Goal: Task Accomplishment & Management: Manage account settings

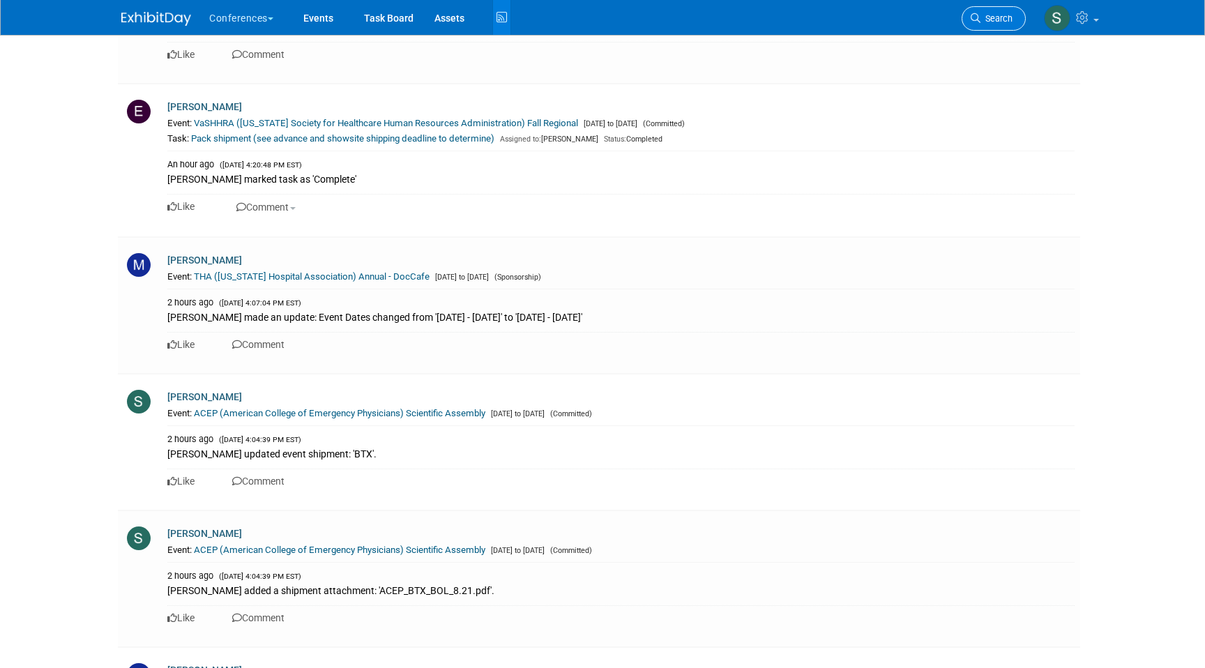
click at [969, 17] on link "Search" at bounding box center [994, 18] width 64 height 24
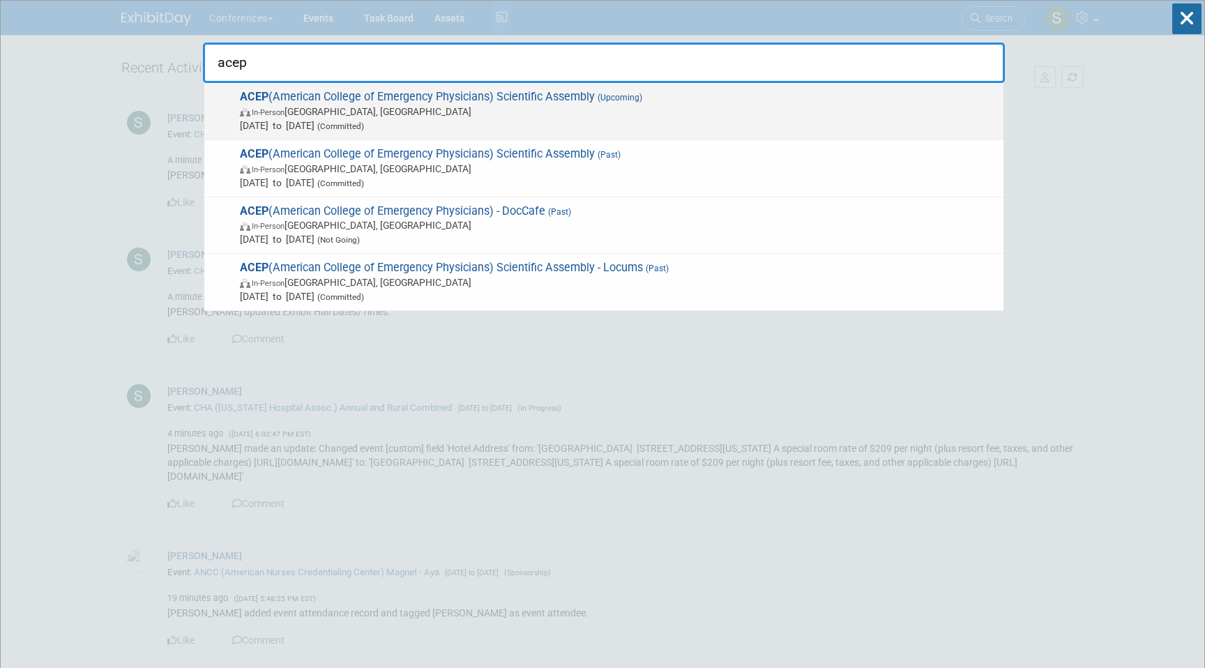
type input "acep"
click at [563, 109] on span "In-Person Salt Lake City, UT" at bounding box center [618, 112] width 757 height 14
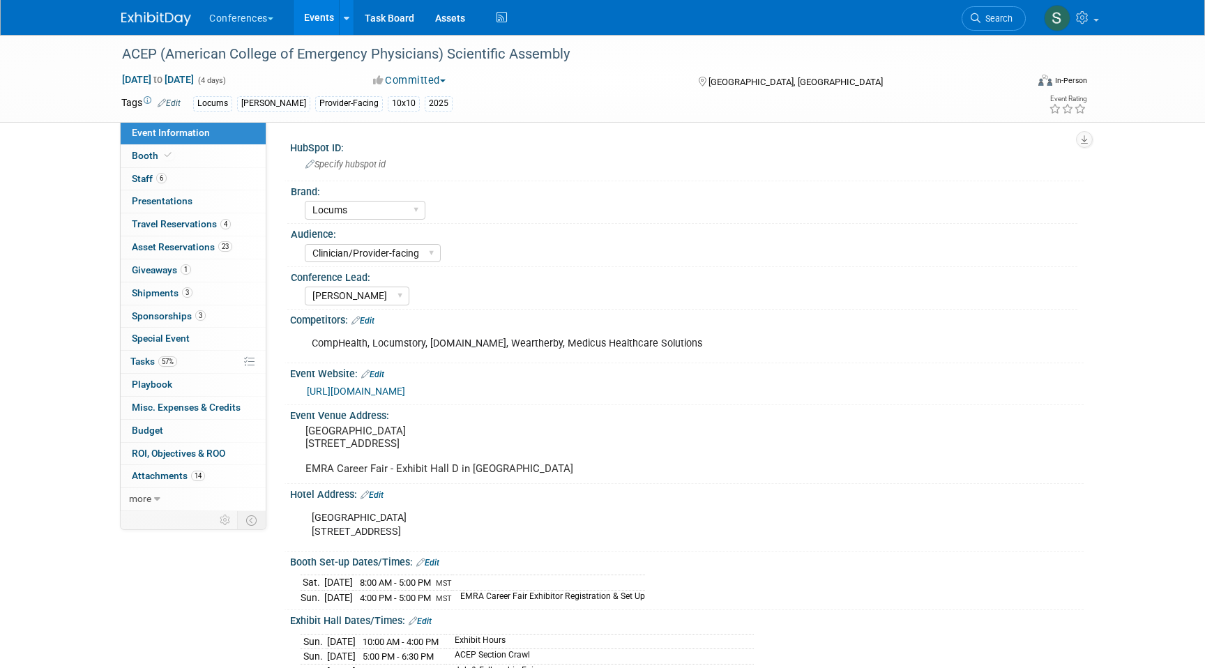
select select "Locums"
select select "Clinician/Provider-facing"
select select "[PERSON_NAME]"
click at [208, 247] on span "Asset Reservations 23" at bounding box center [182, 246] width 100 height 11
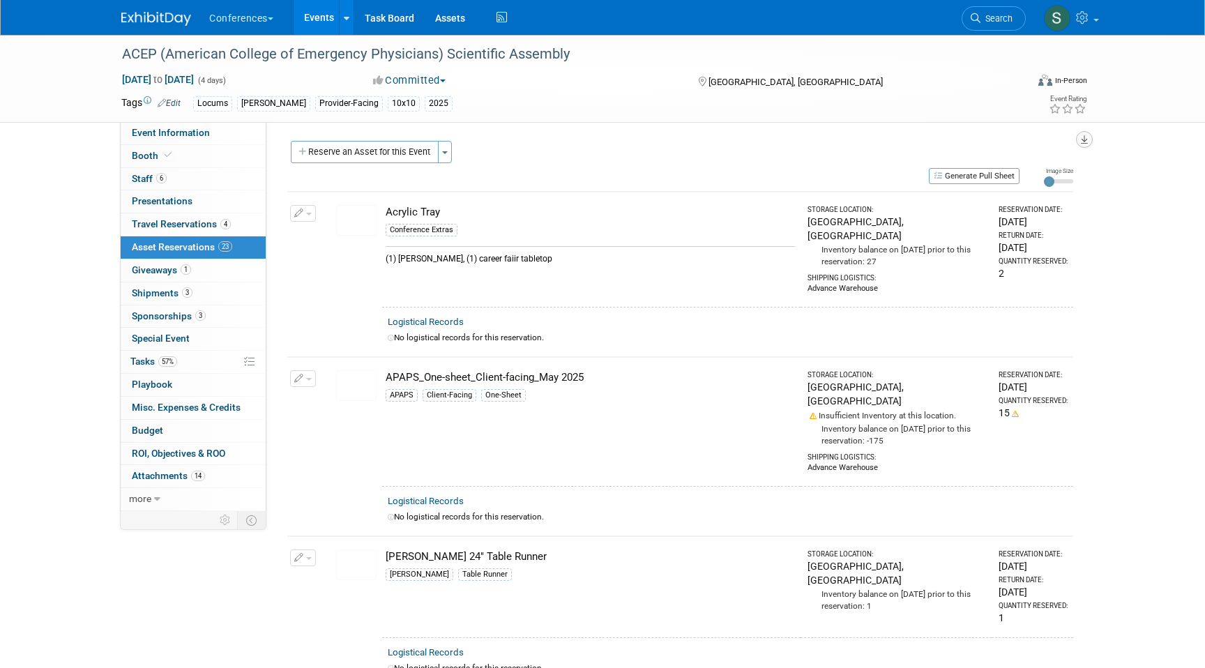
click at [1085, 139] on icon "button" at bounding box center [1084, 139] width 7 height 9
click at [999, 179] on link "Export tab to PDF" at bounding box center [1000, 180] width 162 height 20
click at [444, 20] on link "Assets" at bounding box center [450, 17] width 51 height 35
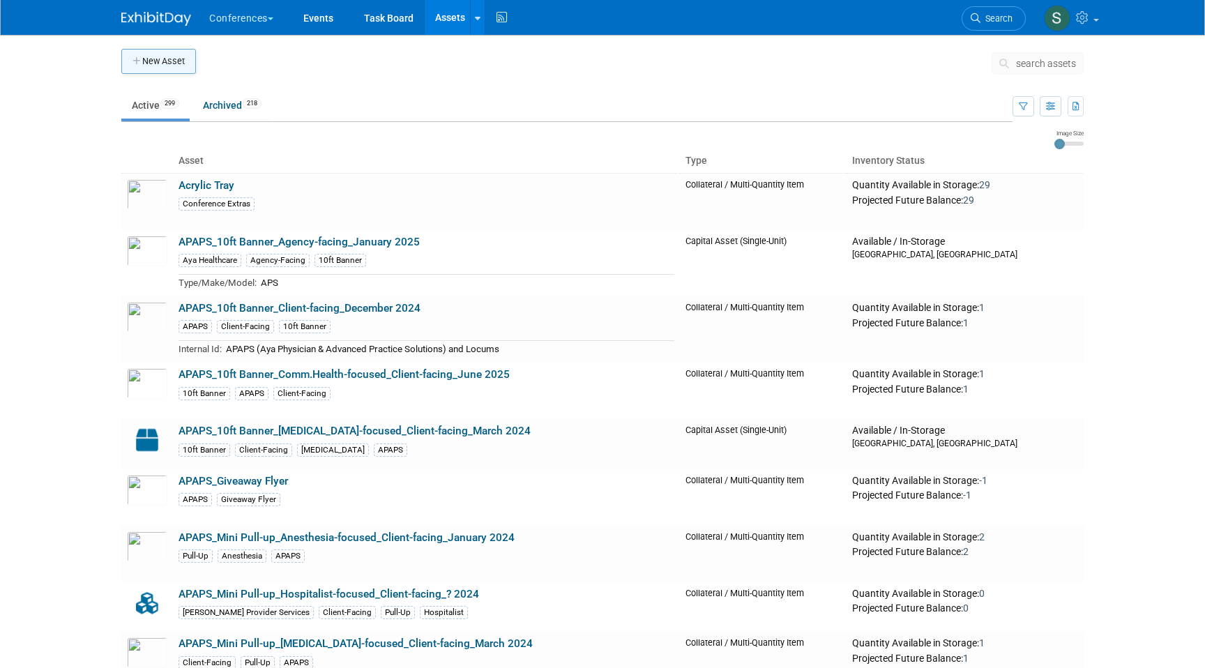
click at [171, 58] on button "New Asset" at bounding box center [158, 61] width 75 height 25
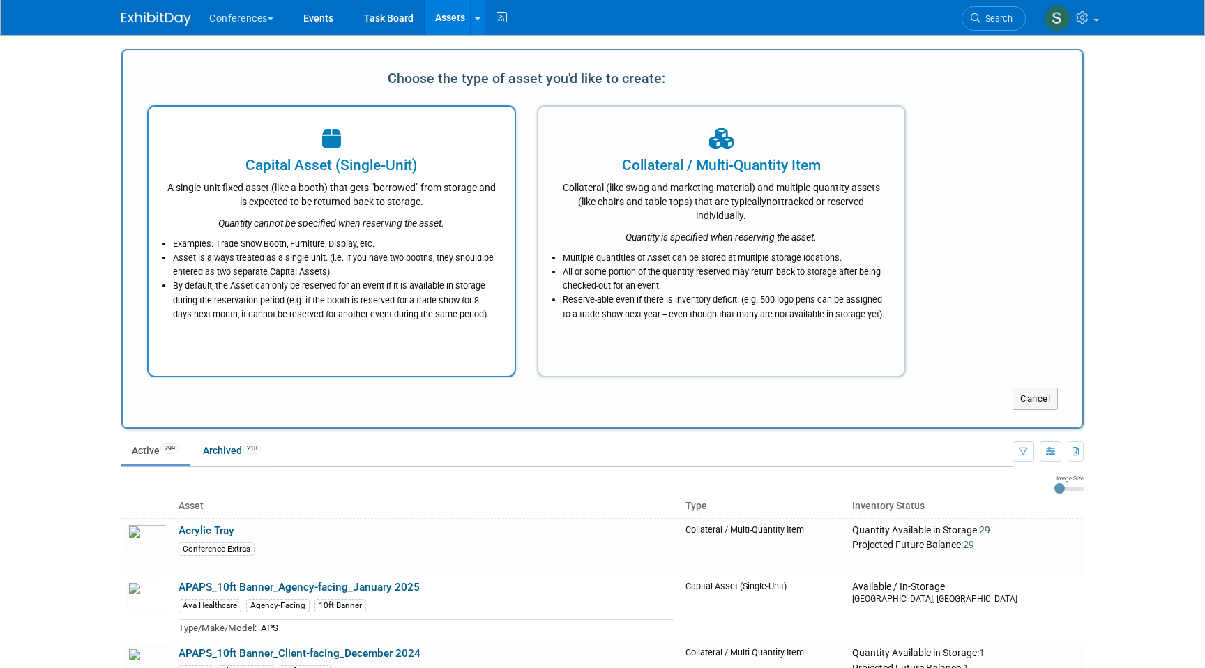
click at [463, 230] on div "Examples: Trade Show Booth, Furniture, Display, etc. Asset is always treated as…" at bounding box center [331, 275] width 331 height 91
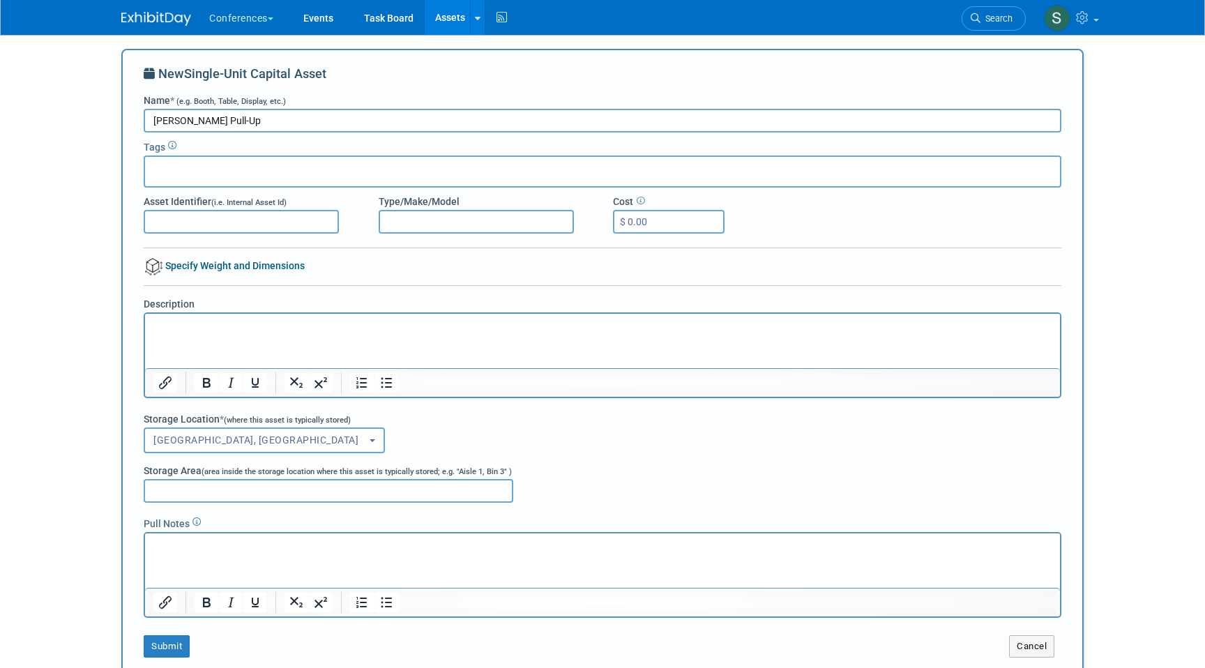
type input "Aya TravCon Pull-Up"
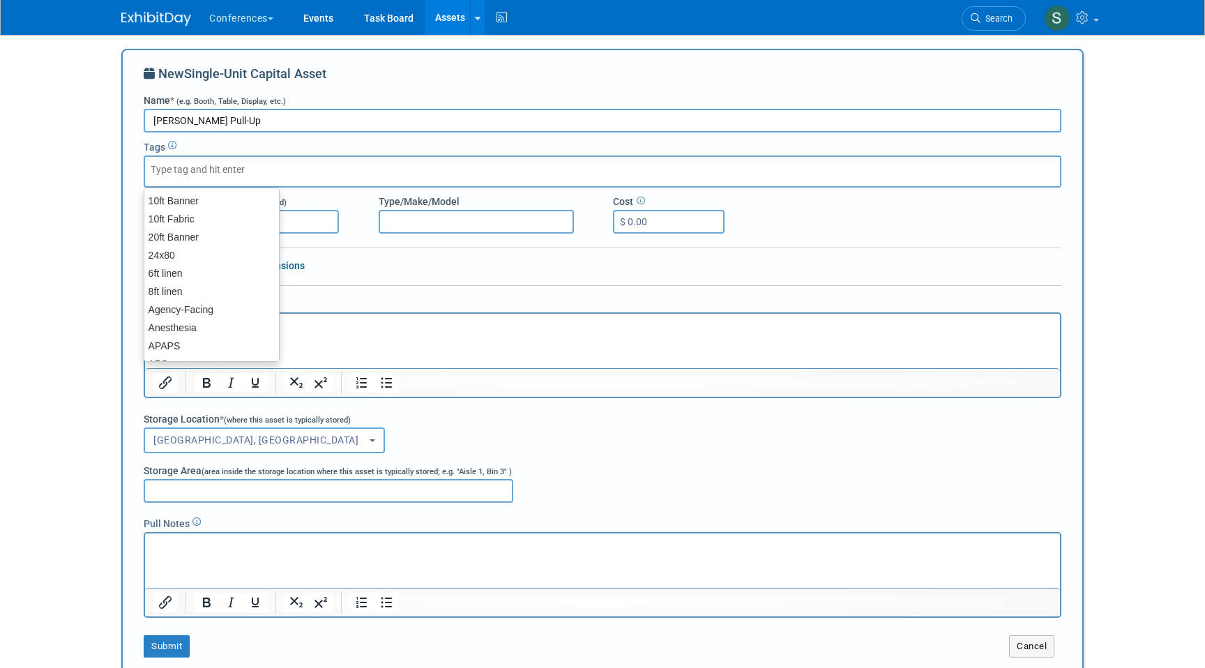
click at [218, 171] on input "text" at bounding box center [207, 169] width 112 height 14
type input "aya"
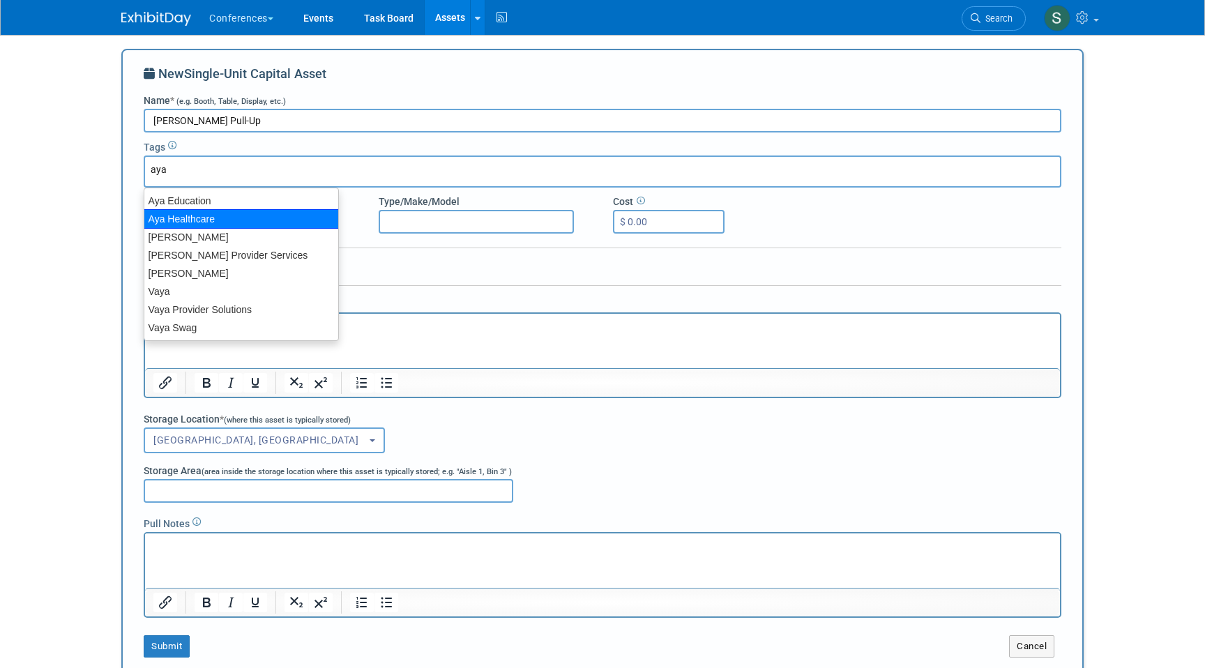
click at [225, 216] on div "Aya Healthcare" at bounding box center [241, 219] width 195 height 20
type input "Aya Healthcare"
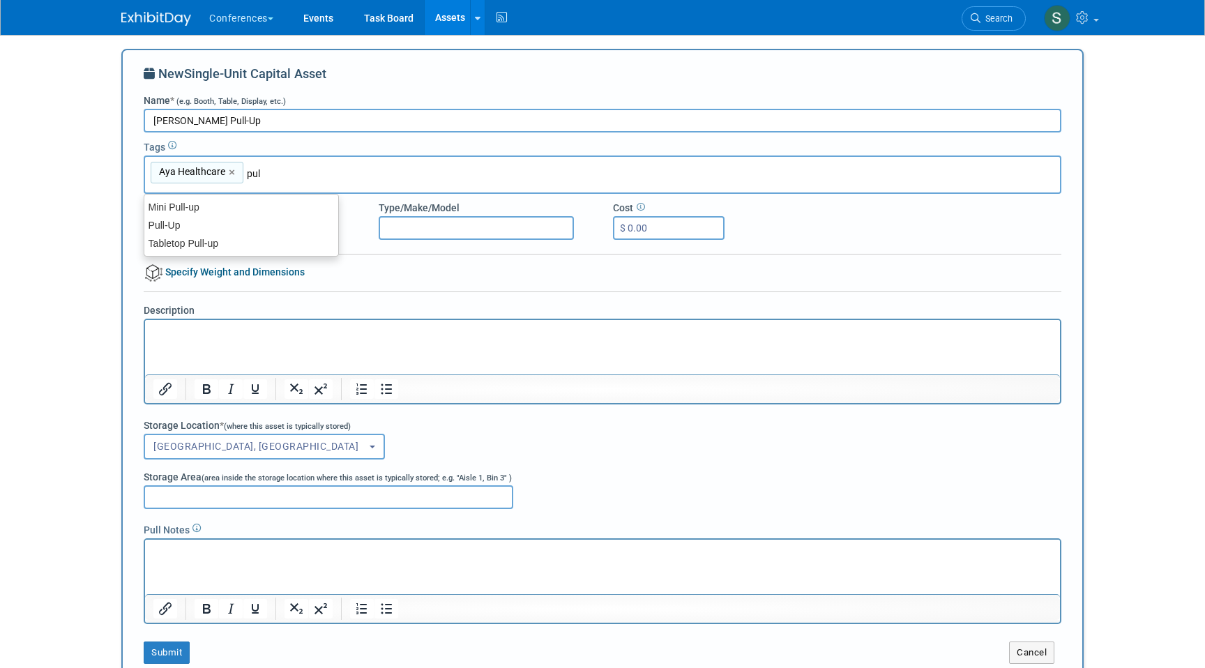
type input "pull"
click at [215, 228] on div "Pull-Up" at bounding box center [241, 225] width 195 height 20
type input "Aya Healthcare, Pull-Up"
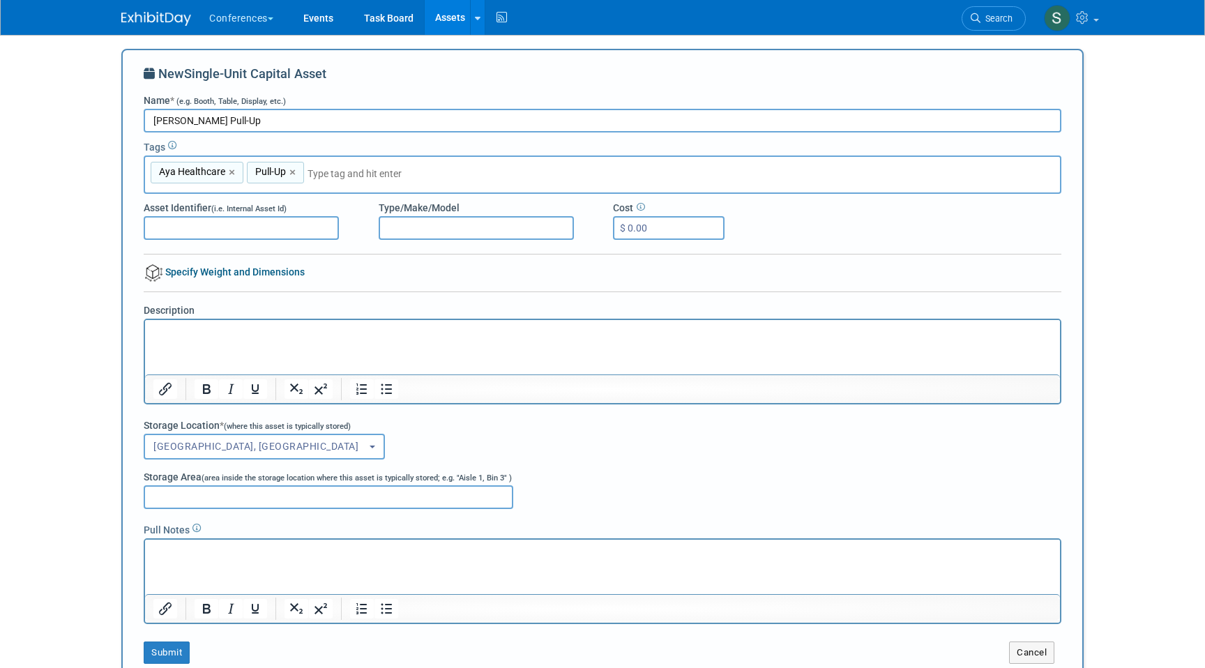
click at [396, 339] on html at bounding box center [602, 329] width 915 height 20
click at [433, 428] on div "Storage Location * (where this asset is typically stored)" at bounding box center [603, 425] width 918 height 15
click at [168, 653] on button "Submit" at bounding box center [167, 653] width 46 height 22
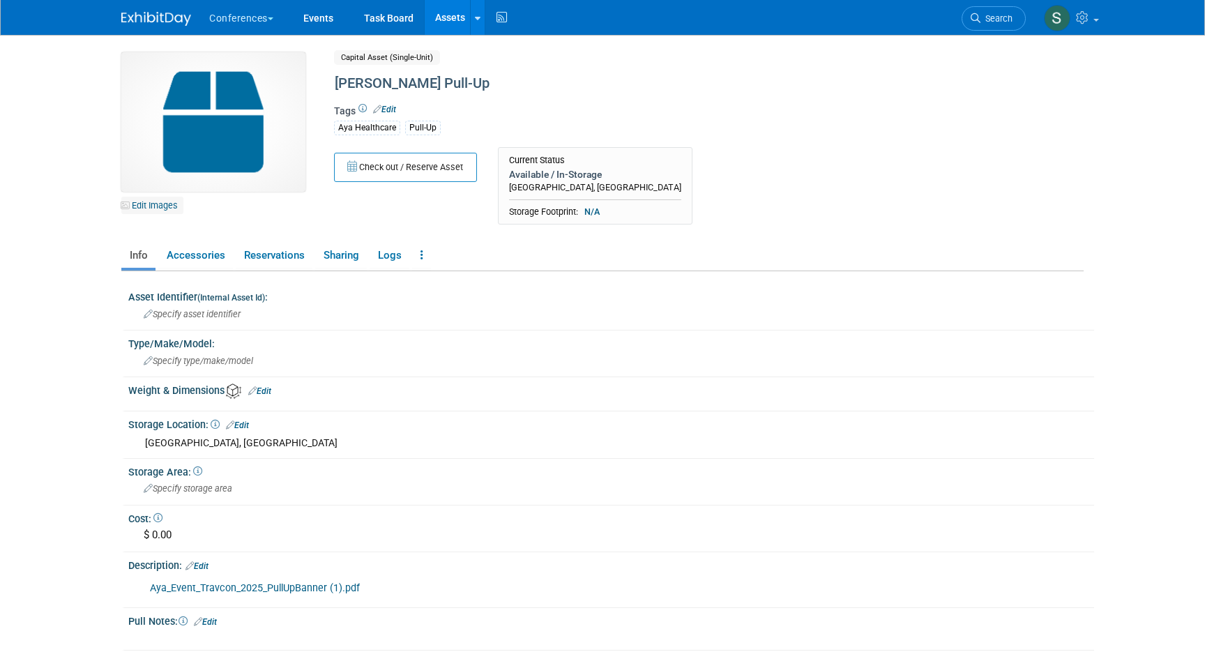
click at [155, 202] on link "Edit Images" at bounding box center [152, 205] width 62 height 17
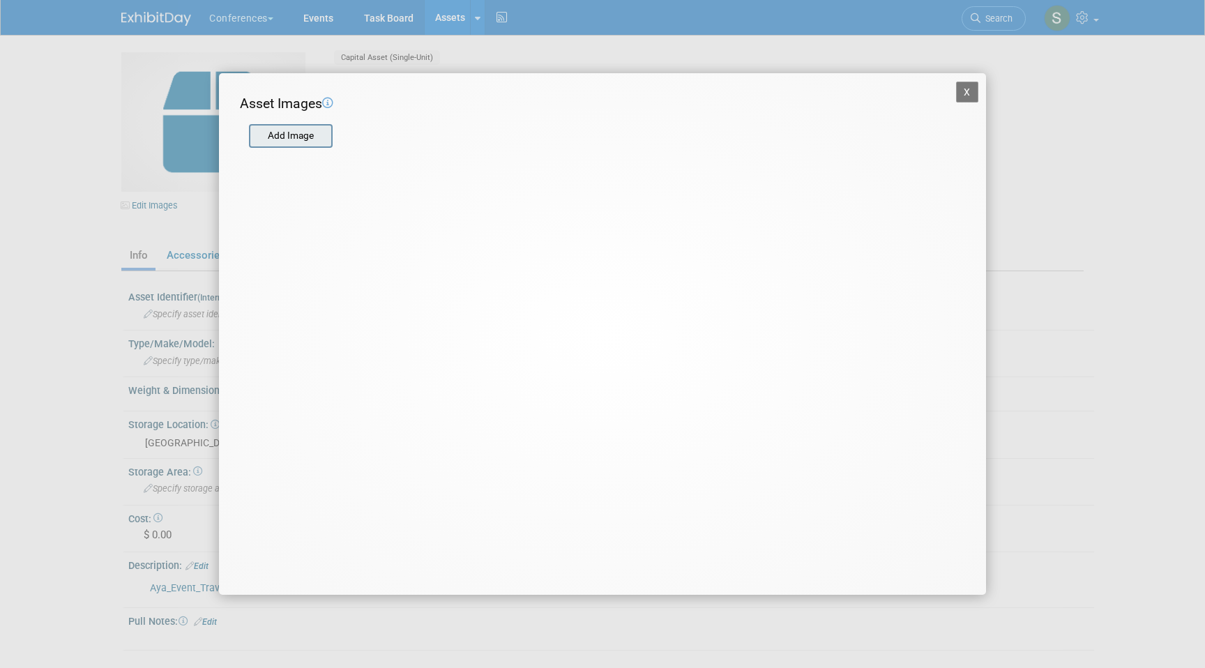
click at [312, 138] on input "file" at bounding box center [248, 136] width 166 height 21
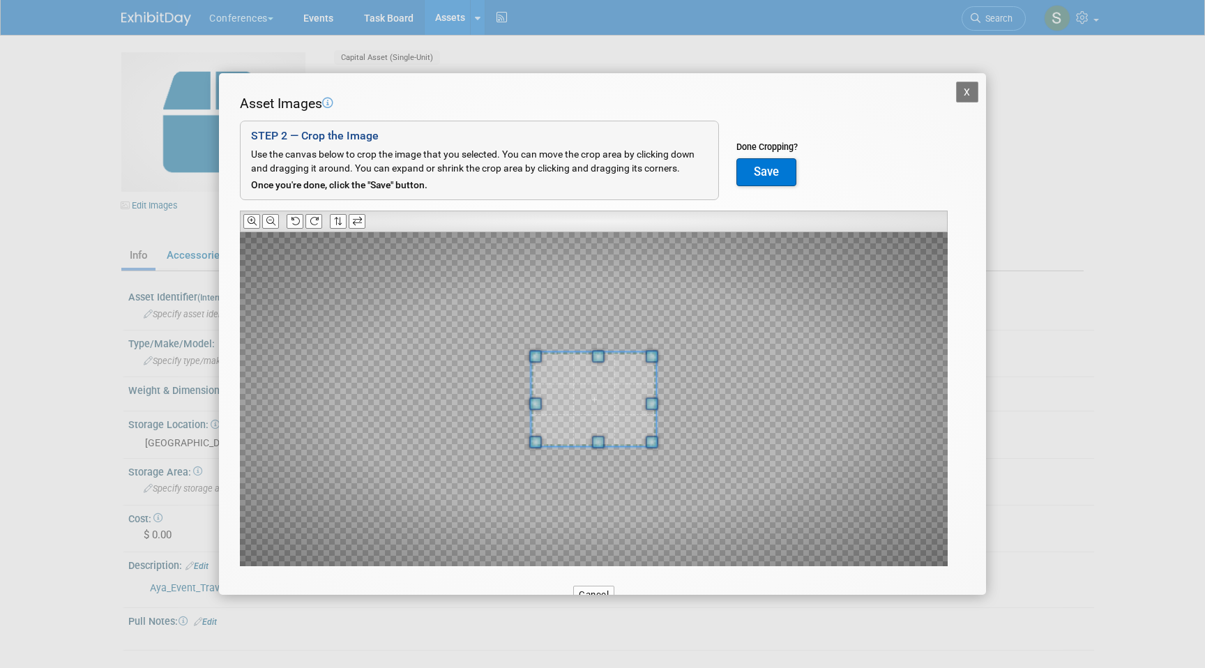
click at [555, 320] on div at bounding box center [594, 399] width 708 height 334
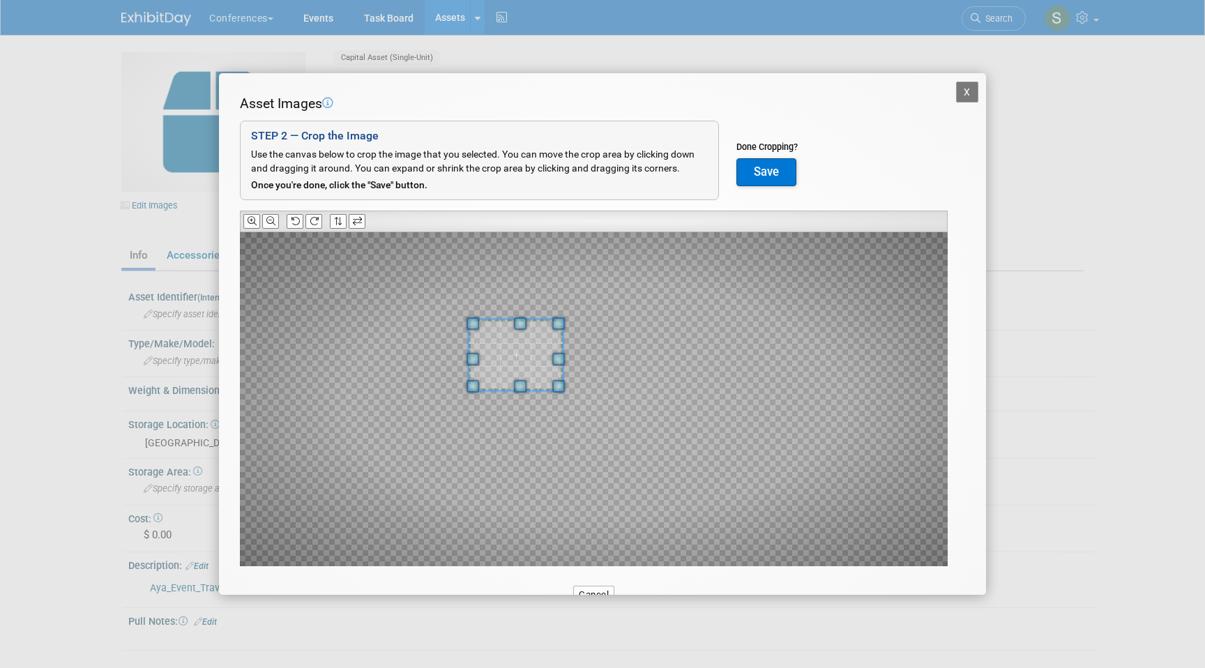
click at [554, 283] on div at bounding box center [594, 399] width 708 height 334
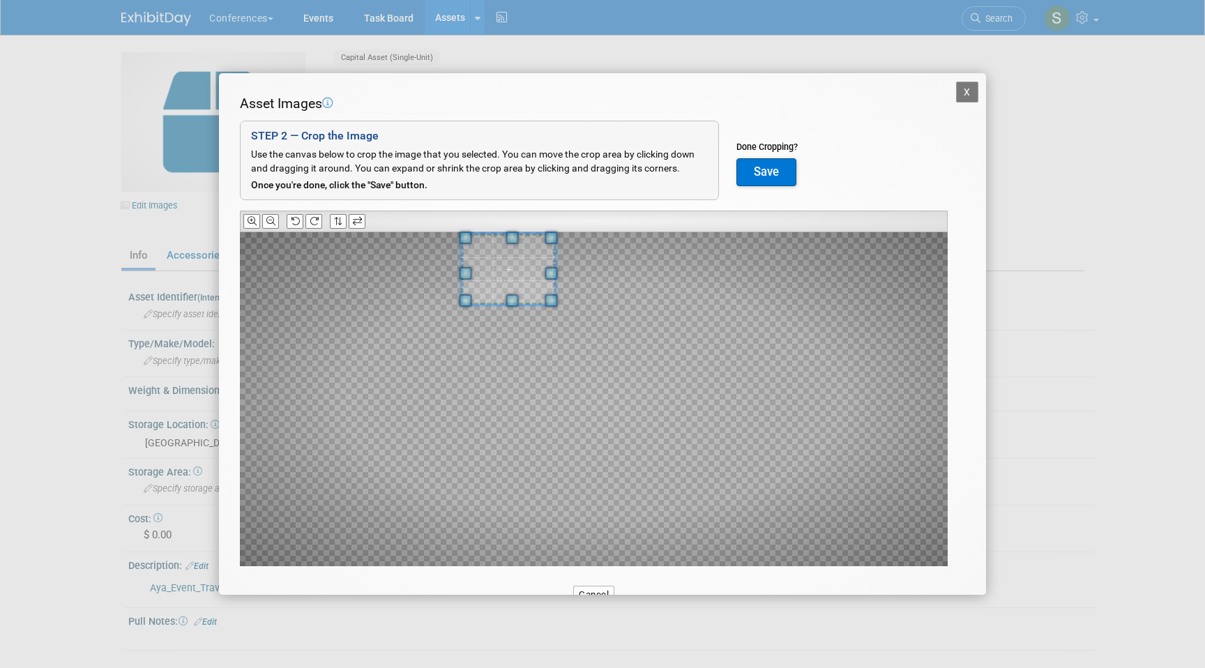
click at [499, 264] on span at bounding box center [509, 269] width 94 height 70
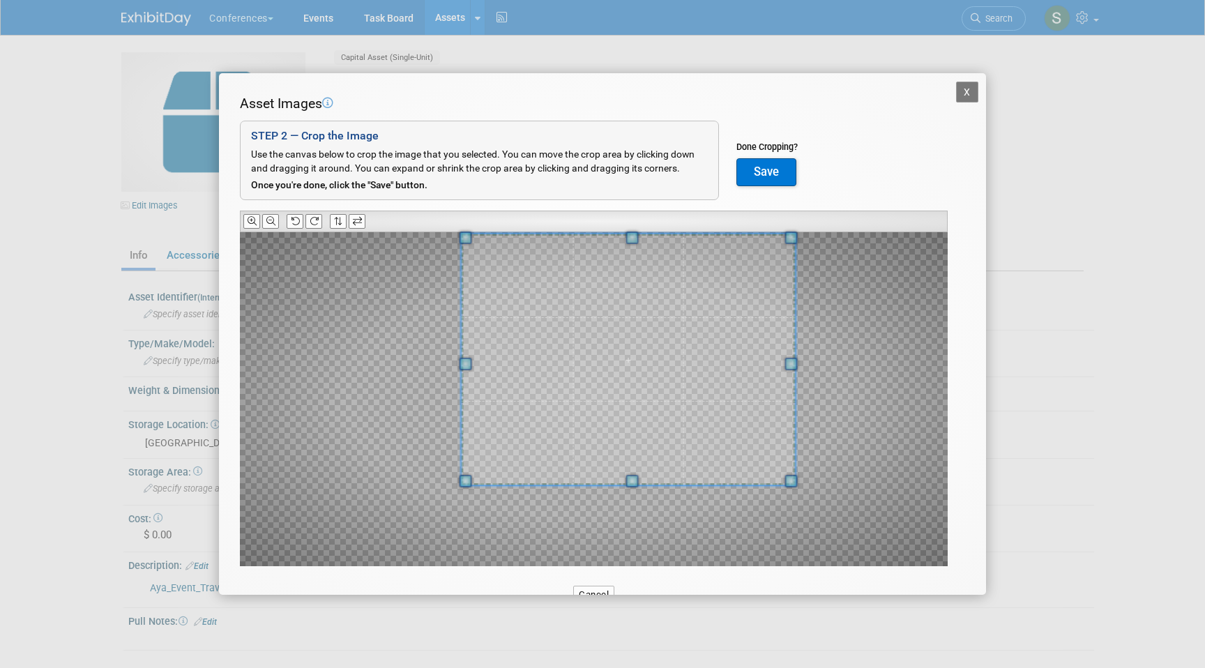
click at [918, 667] on div "X Asset Images Add Image STEP 2 — Crop the Image Use the canvas below to crop t…" at bounding box center [602, 334] width 1205 height 668
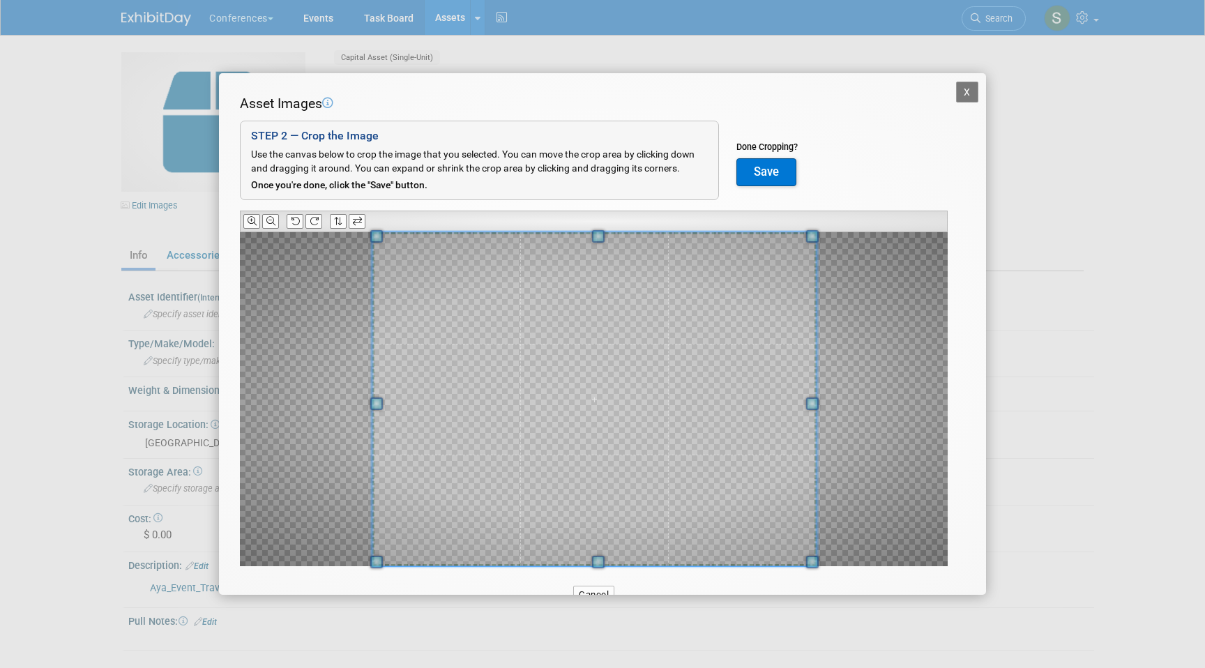
click at [757, 520] on span at bounding box center [594, 399] width 444 height 334
click at [759, 173] on button "Save" at bounding box center [766, 172] width 60 height 28
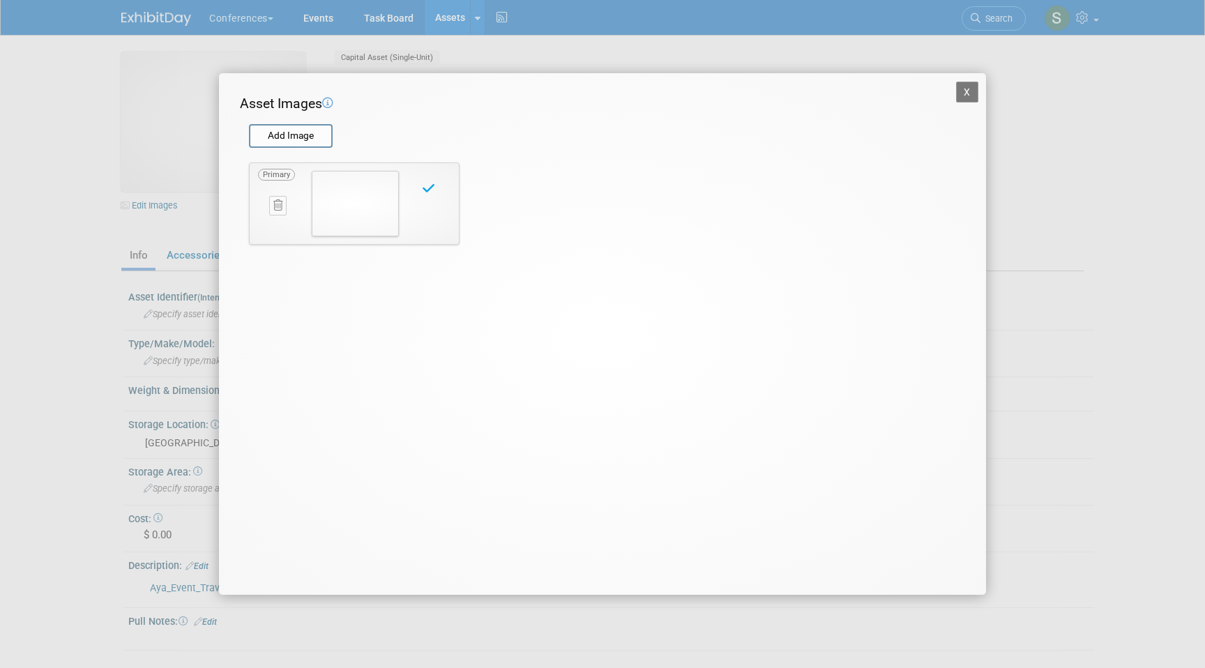
click at [954, 86] on div "X Asset Images Add Image STEP 2 — Crop the Image Use the canvas below to crop t…" at bounding box center [602, 333] width 767 height 521
click at [970, 88] on button "X" at bounding box center [967, 92] width 22 height 21
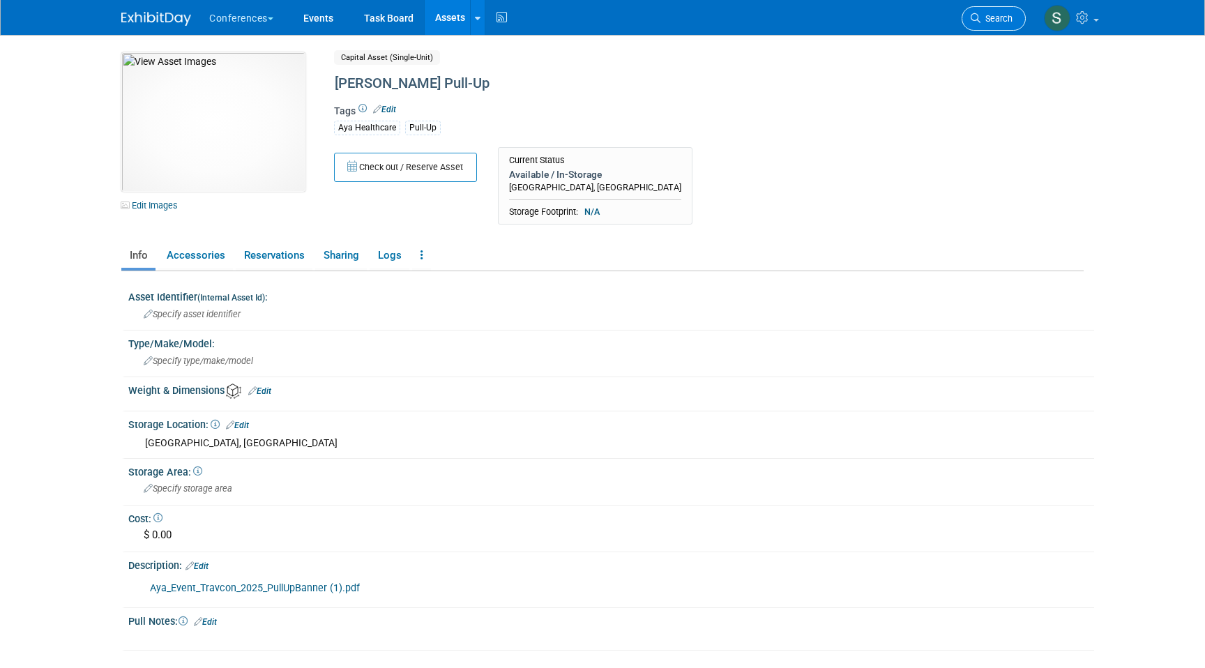
click at [1010, 11] on link "Search" at bounding box center [994, 18] width 64 height 24
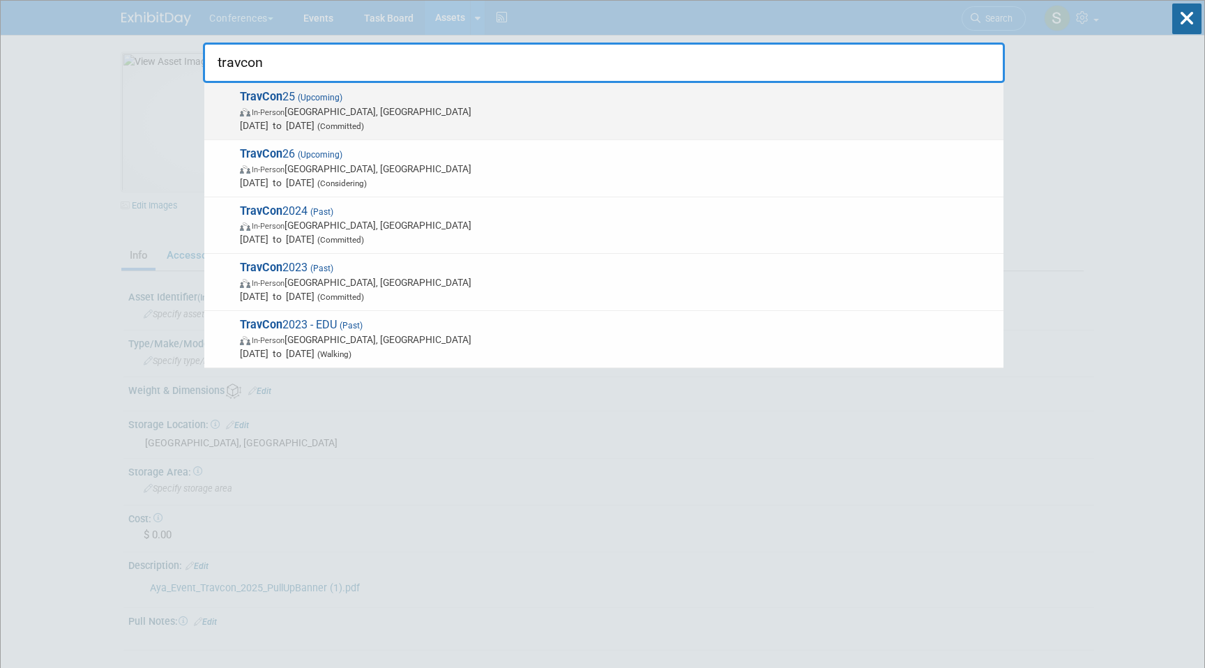
type input "travcon"
click at [690, 96] on span "TravCon 25 (Upcoming) In-Person Las Vegas, NV Sep 21, 2025 to Sep 24, 2025 (Com…" at bounding box center [616, 111] width 761 height 43
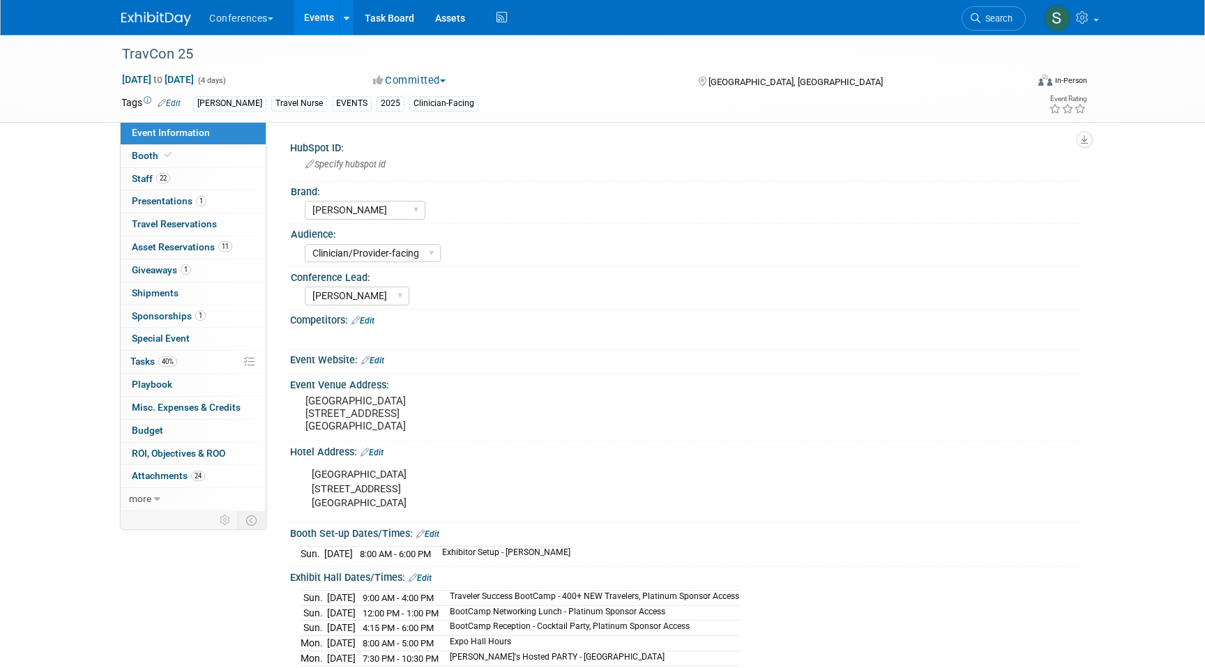
select select "[PERSON_NAME]"
select select "Clinician/Provider-facing"
select select "[PERSON_NAME]"
click at [192, 250] on span "Asset Reservations 11" at bounding box center [182, 246] width 100 height 11
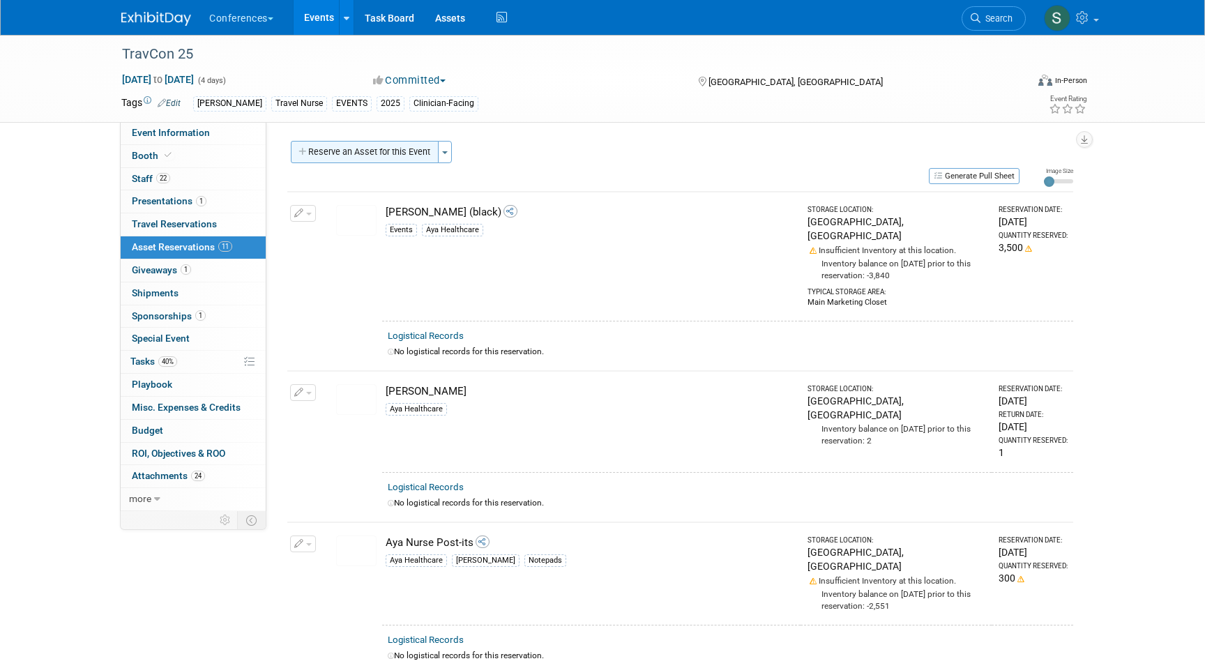
click at [397, 156] on button "Reserve an Asset for this Event" at bounding box center [365, 152] width 148 height 22
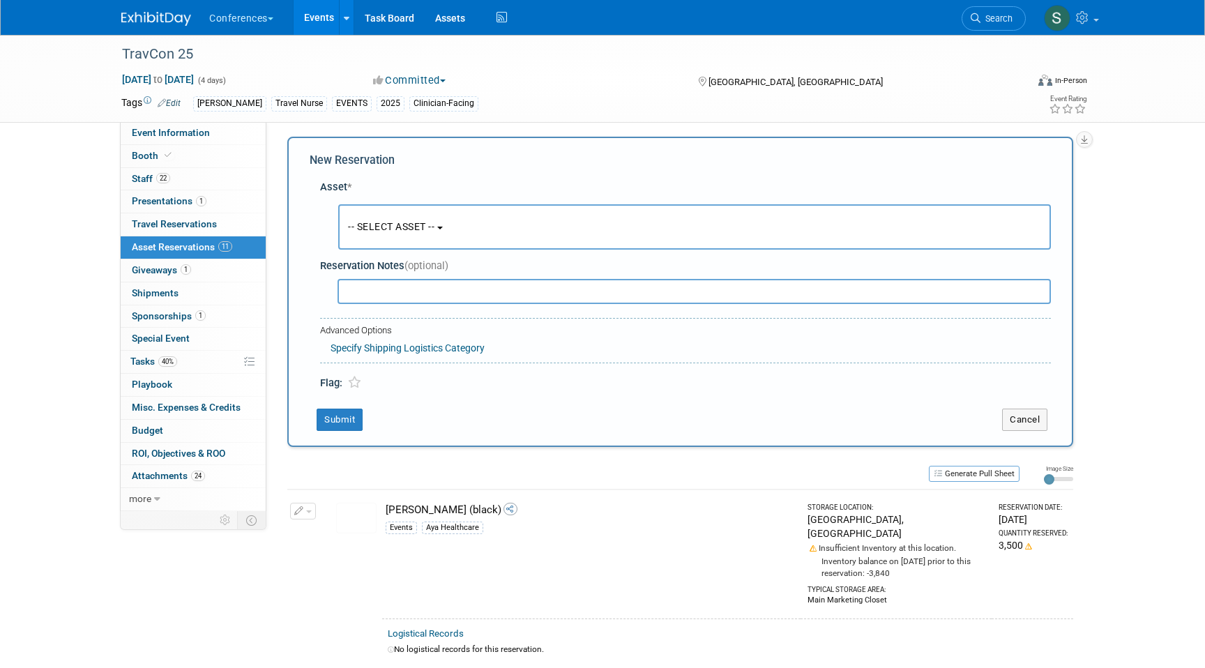
scroll to position [13, 0]
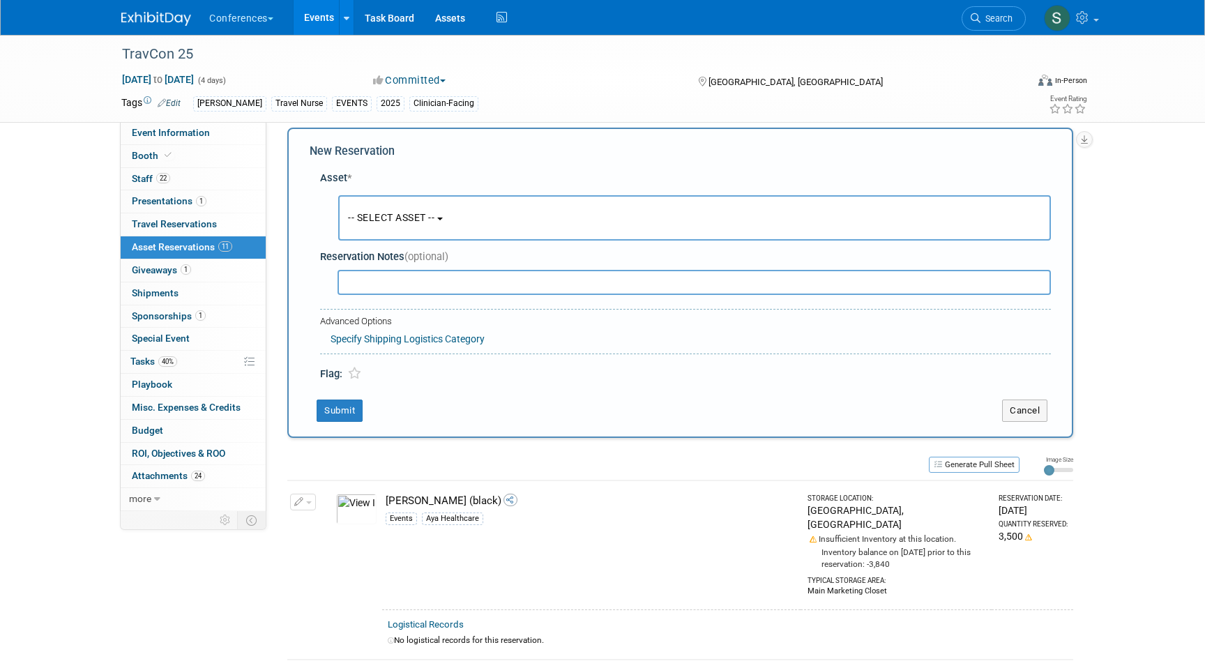
click at [385, 213] on span "-- SELECT ASSET --" at bounding box center [391, 217] width 86 height 11
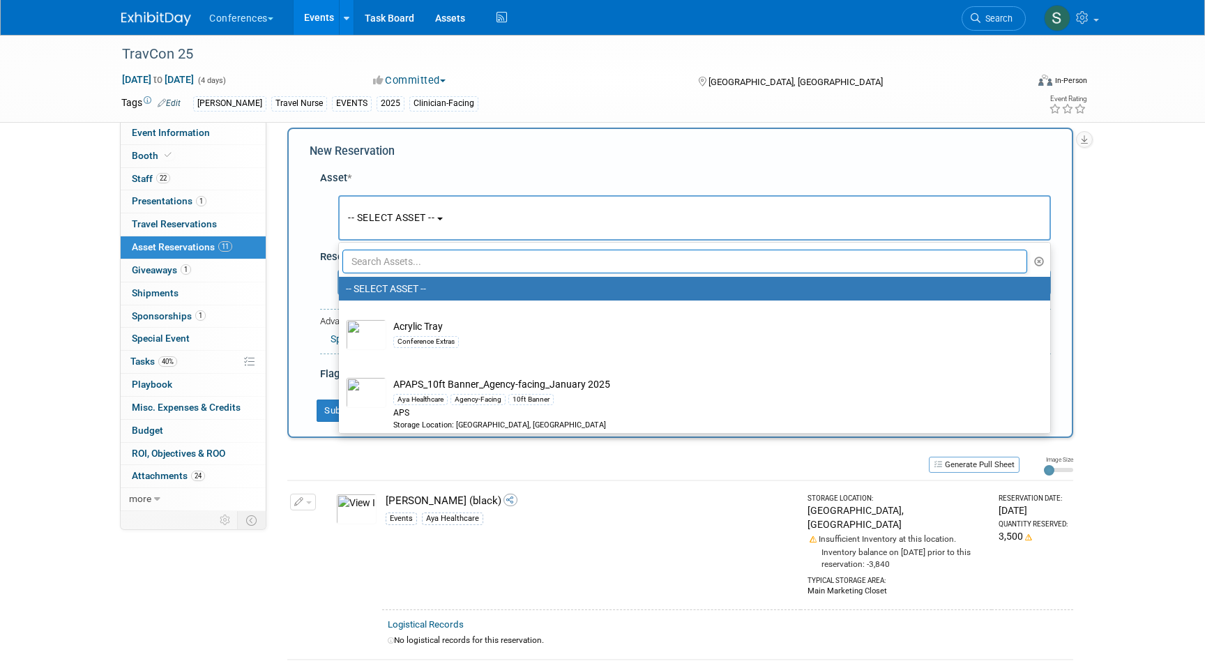
click at [381, 268] on input "text" at bounding box center [684, 262] width 685 height 24
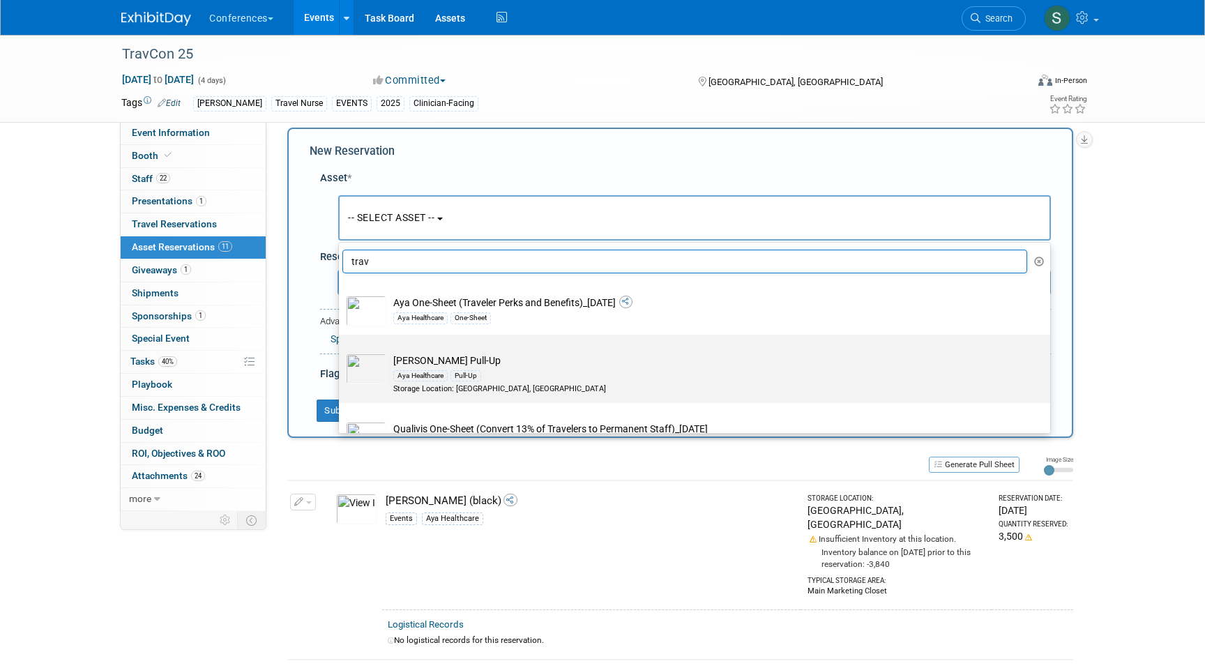
type input "trav"
click at [416, 358] on td "[PERSON_NAME] Pull-Up Aya Healthcare Pull-Up Storage Location: [GEOGRAPHIC_DATA…" at bounding box center [704, 374] width 636 height 41
click at [341, 351] on input "[PERSON_NAME] Pull-Up Aya Healthcare Pull-Up Storage Location: [GEOGRAPHIC_DATA…" at bounding box center [336, 346] width 9 height 9
select select "10729044"
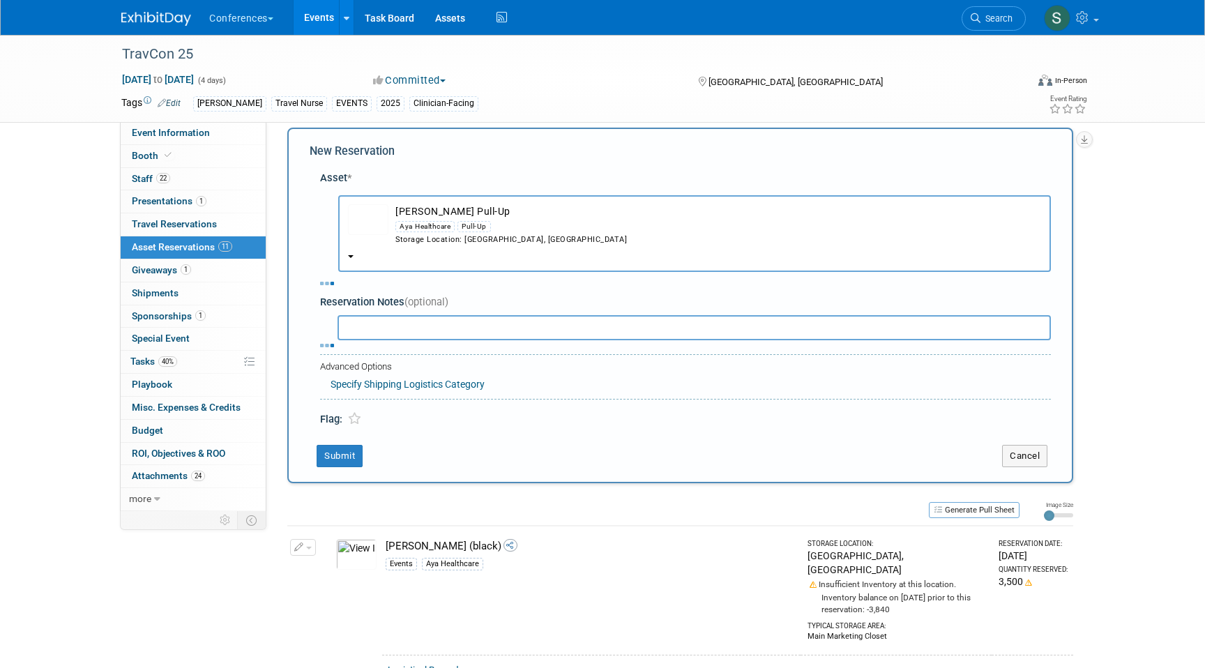
click at [378, 326] on input "text" at bounding box center [693, 327] width 713 height 25
click at [349, 454] on button "Submit" at bounding box center [340, 456] width 46 height 22
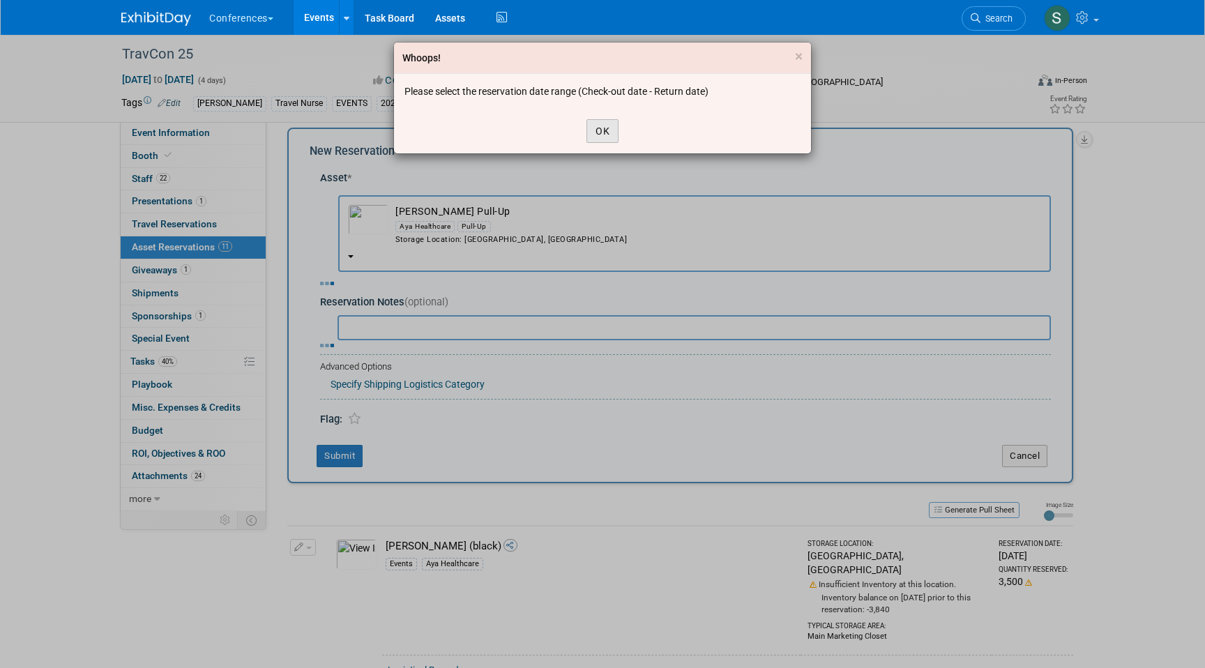
click at [609, 132] on button "OK" at bounding box center [602, 131] width 32 height 24
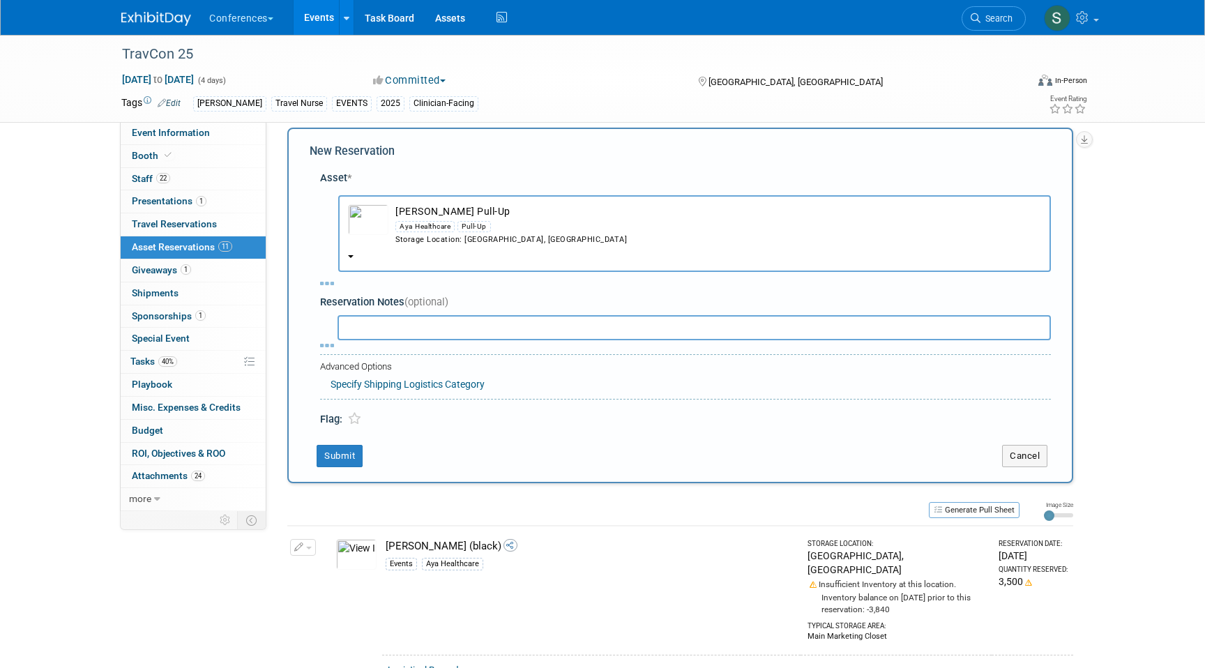
scroll to position [0, 0]
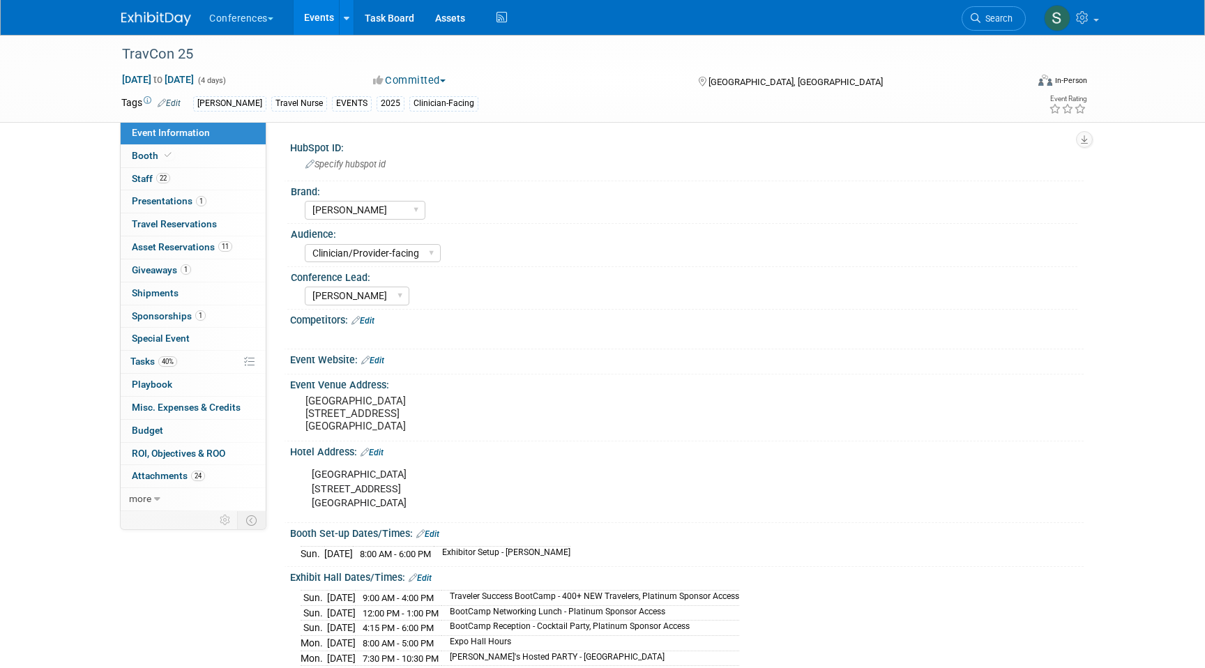
select select "[PERSON_NAME]"
select select "Clinician/Provider-facing"
select select "[PERSON_NAME]"
click at [186, 250] on span "Asset Reservations 11" at bounding box center [182, 246] width 100 height 11
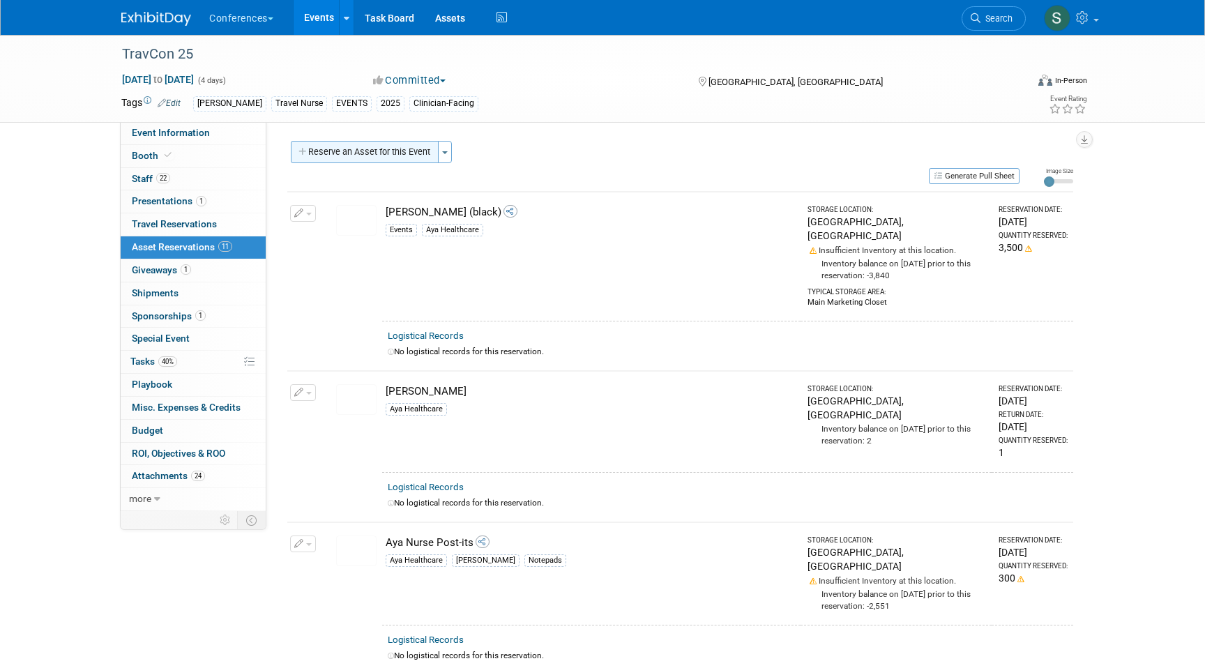
click at [385, 151] on button "Reserve an Asset for this Event" at bounding box center [365, 152] width 148 height 22
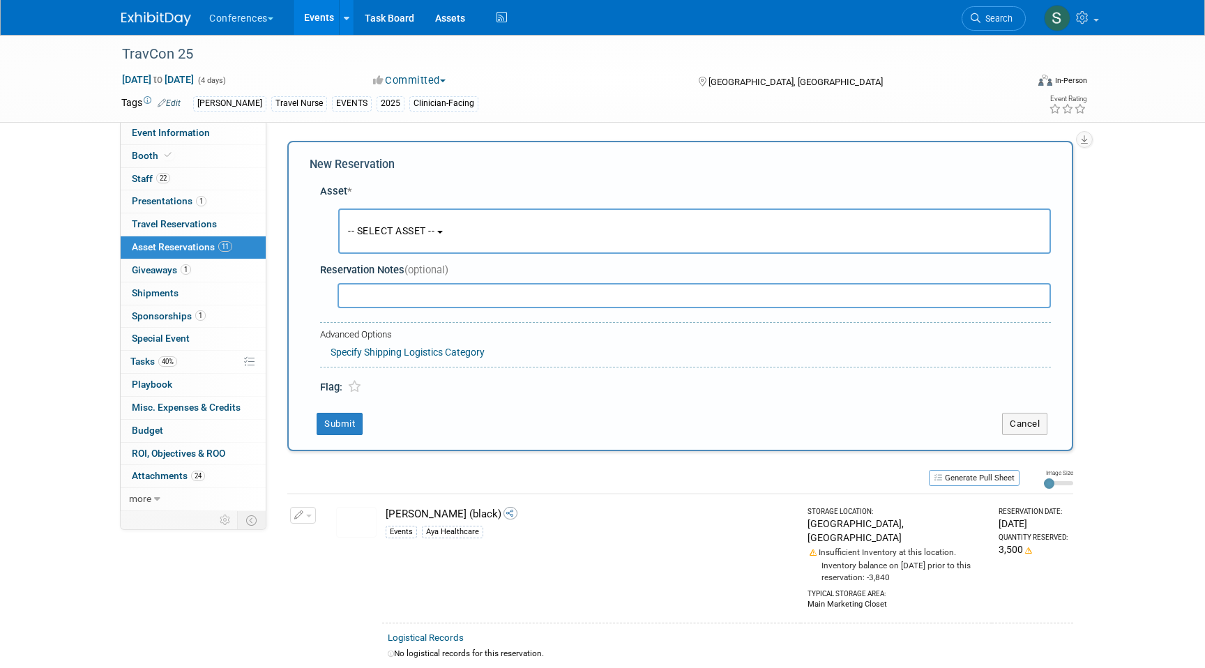
scroll to position [13, 0]
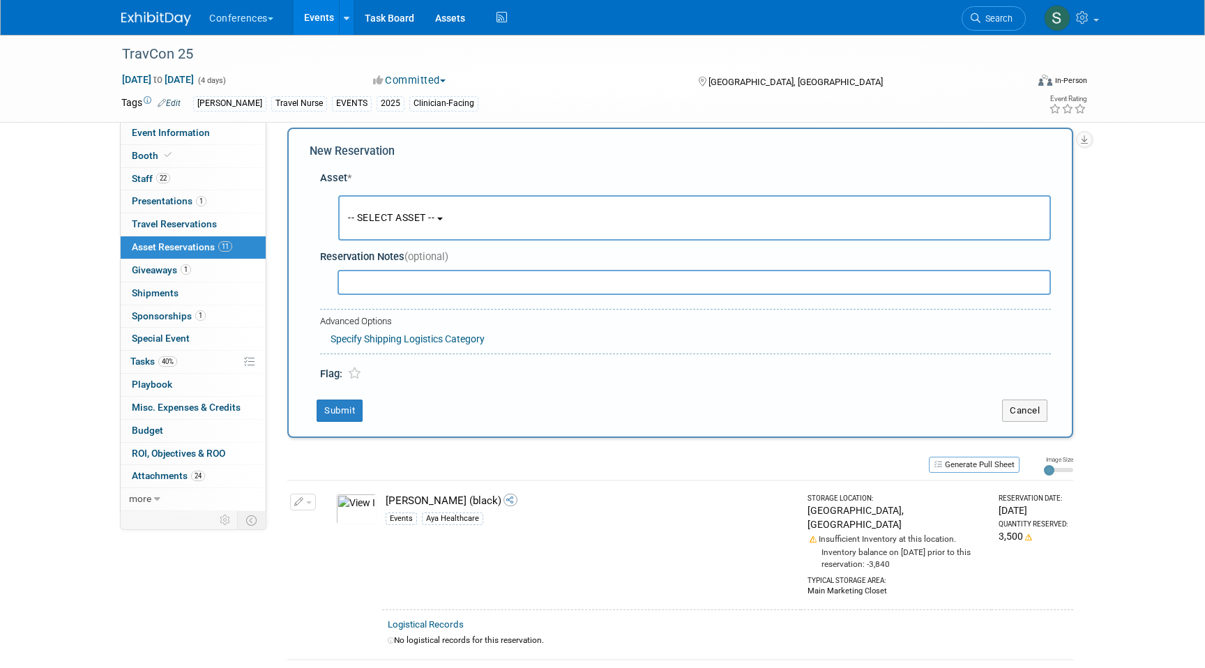
click at [384, 229] on button "-- SELECT ASSET --" at bounding box center [694, 217] width 713 height 45
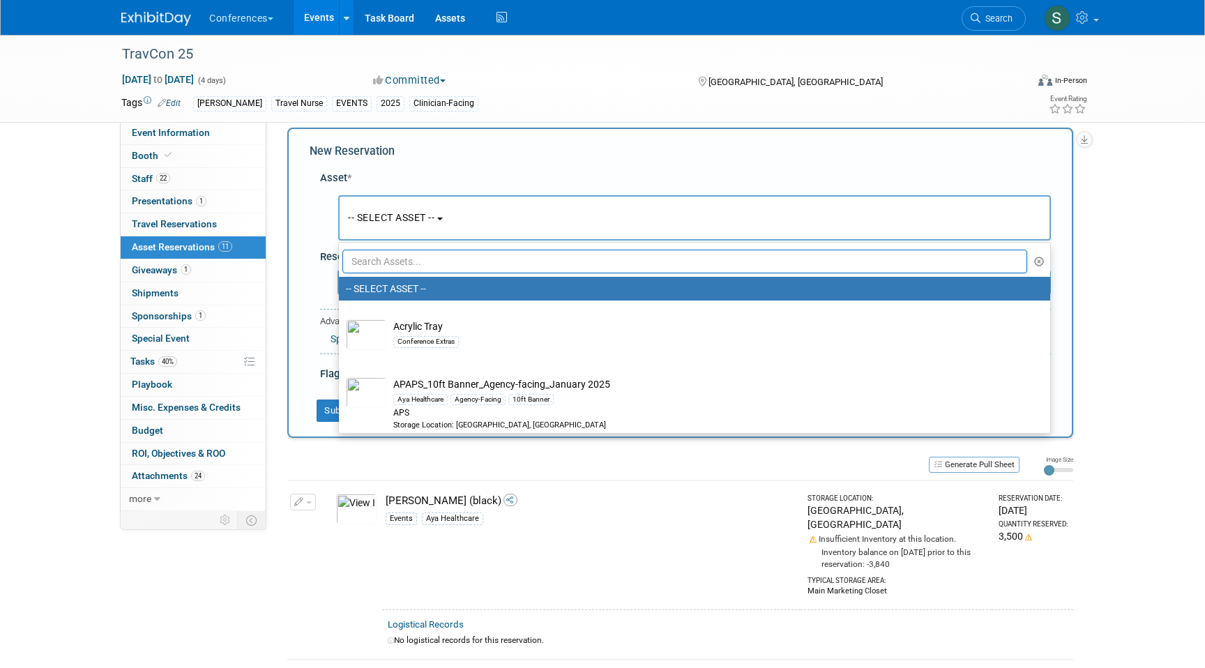
click at [372, 271] on input "text" at bounding box center [684, 262] width 685 height 24
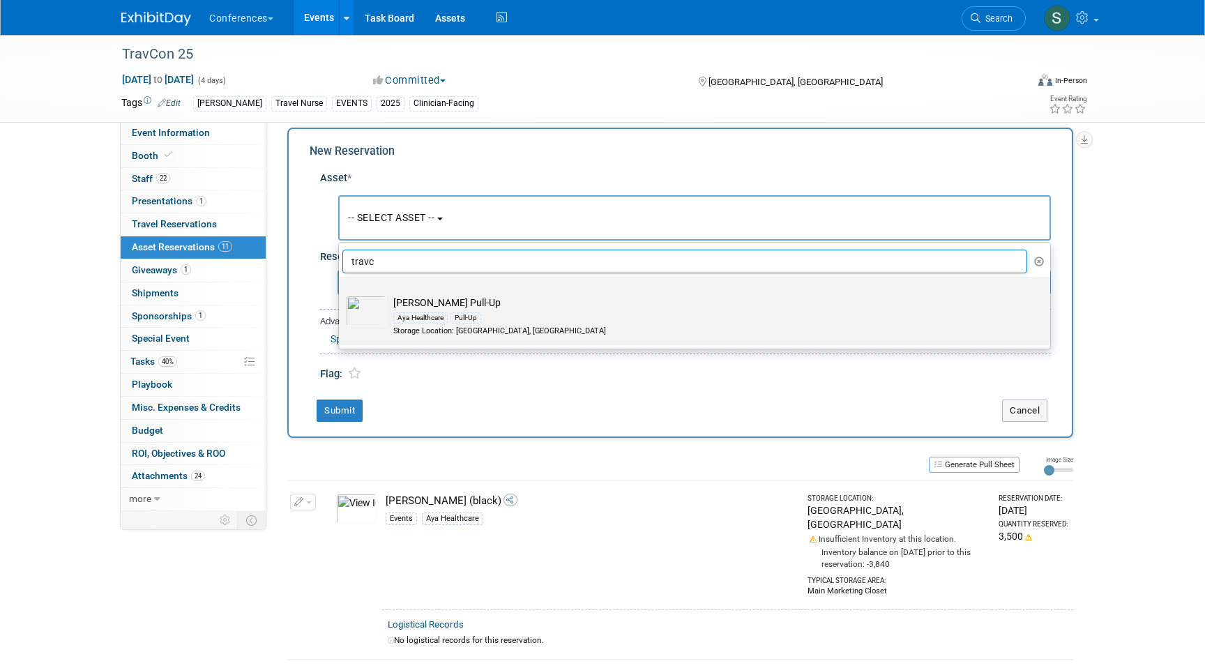
type input "travc"
click at [415, 304] on td "[PERSON_NAME] Pull-Up Aya Healthcare Pull-Up Storage Location: [GEOGRAPHIC_DATA…" at bounding box center [704, 316] width 636 height 41
click at [341, 294] on input "[PERSON_NAME] Pull-Up Aya Healthcare Pull-Up Storage Location: [GEOGRAPHIC_DATA…" at bounding box center [336, 289] width 9 height 9
select select "10729044"
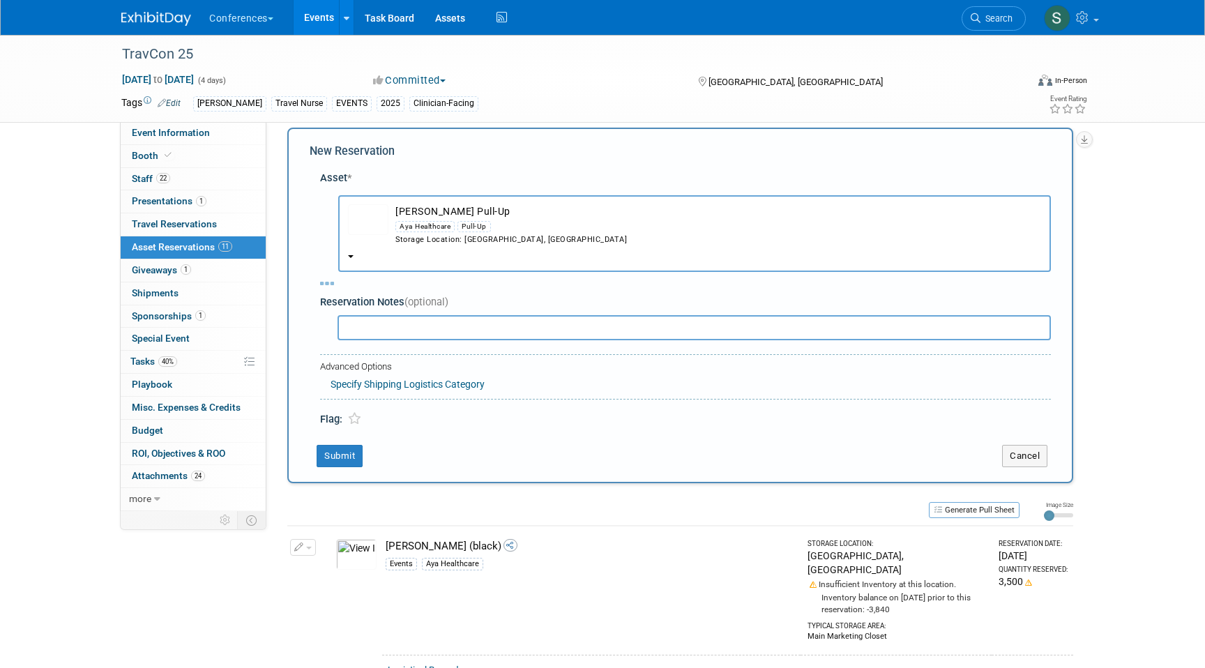
select select "8"
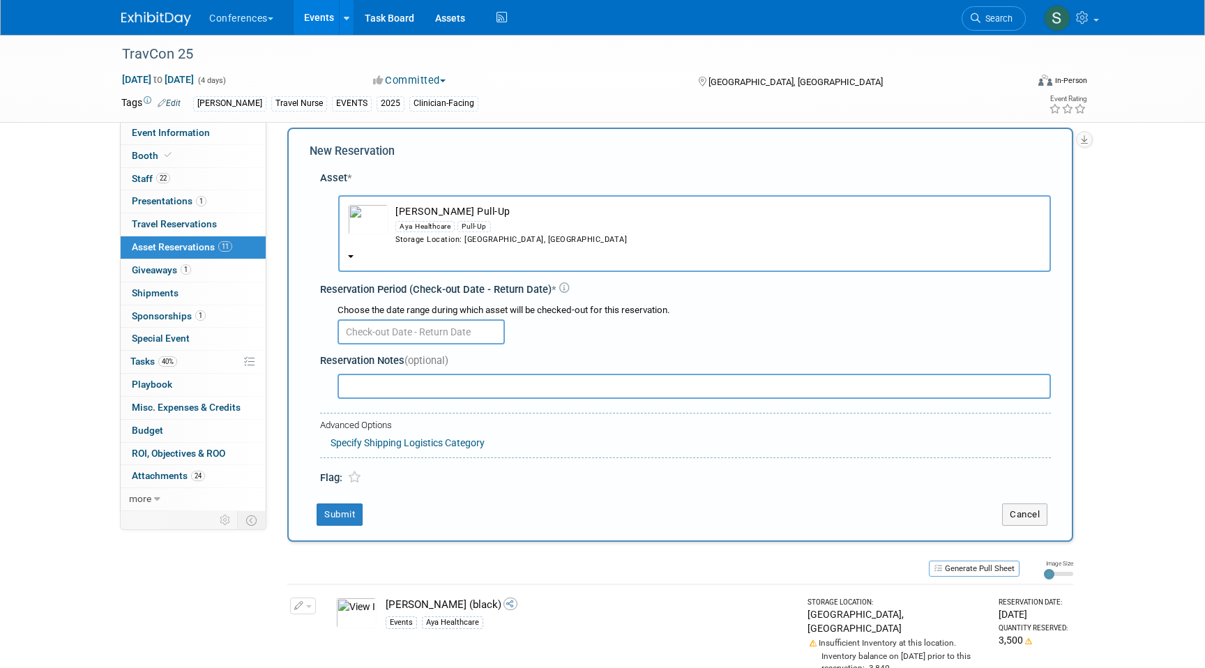
click at [393, 328] on input "text" at bounding box center [420, 331] width 167 height 25
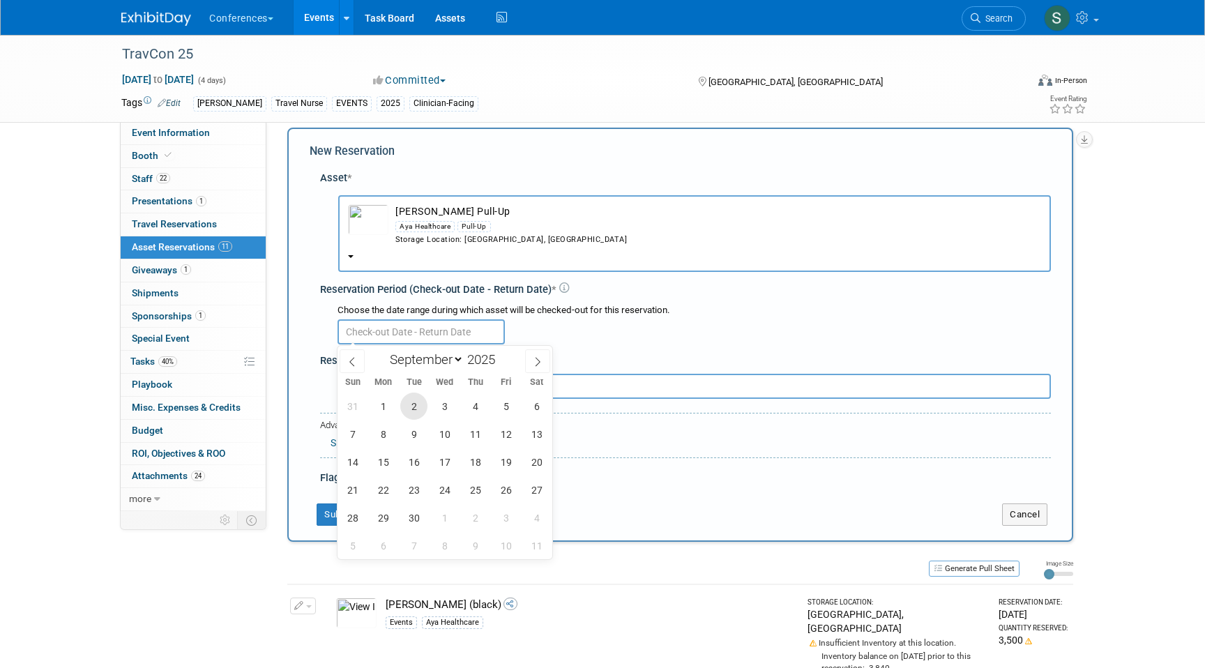
click at [414, 404] on span "2" at bounding box center [413, 406] width 27 height 27
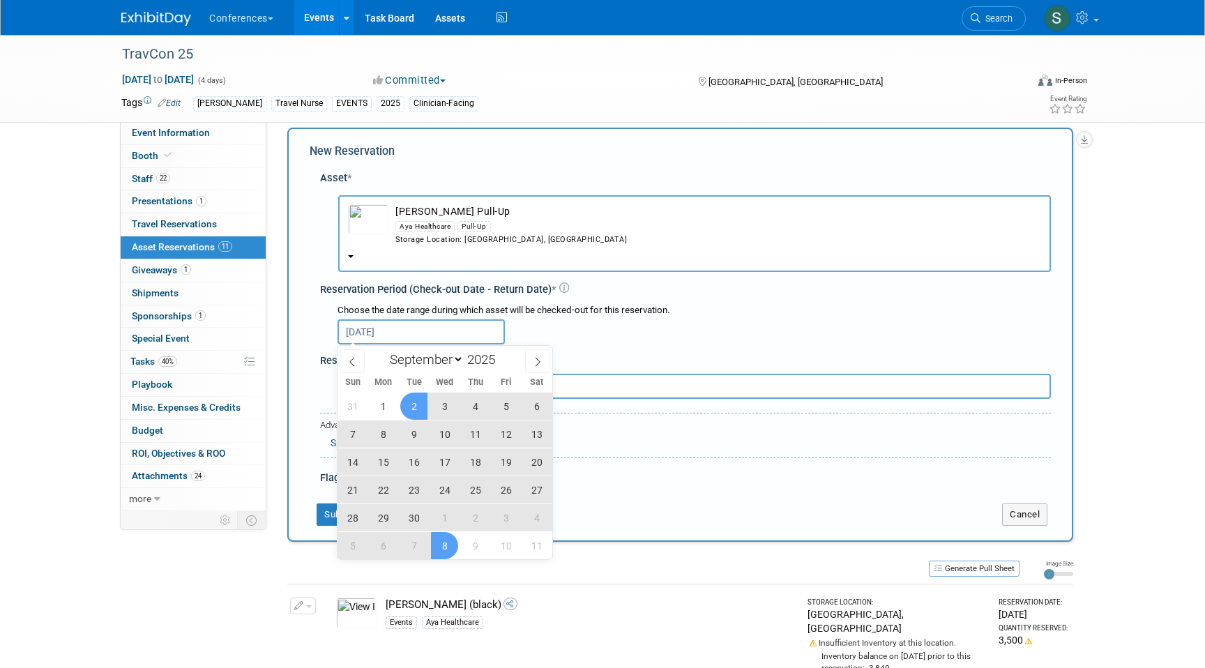
click at [452, 537] on span "8" at bounding box center [444, 545] width 27 height 27
type input "Sep 2, 2025 to Oct 8, 2025"
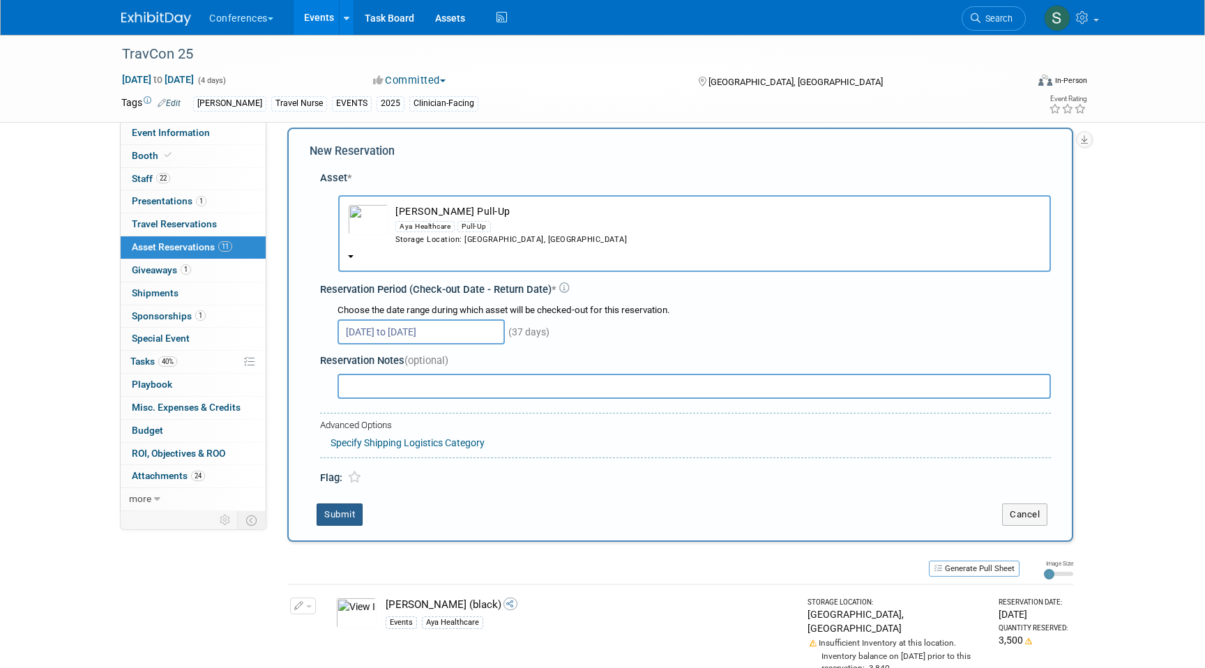
click at [351, 505] on button "Submit" at bounding box center [340, 514] width 46 height 22
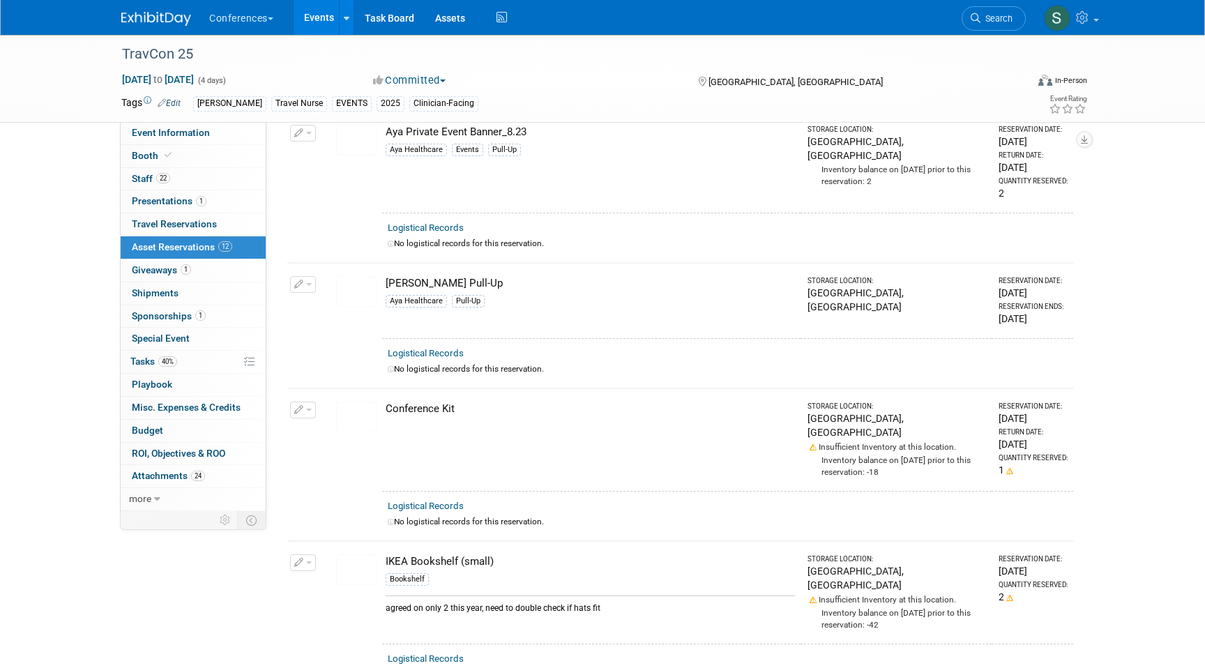
scroll to position [909, 0]
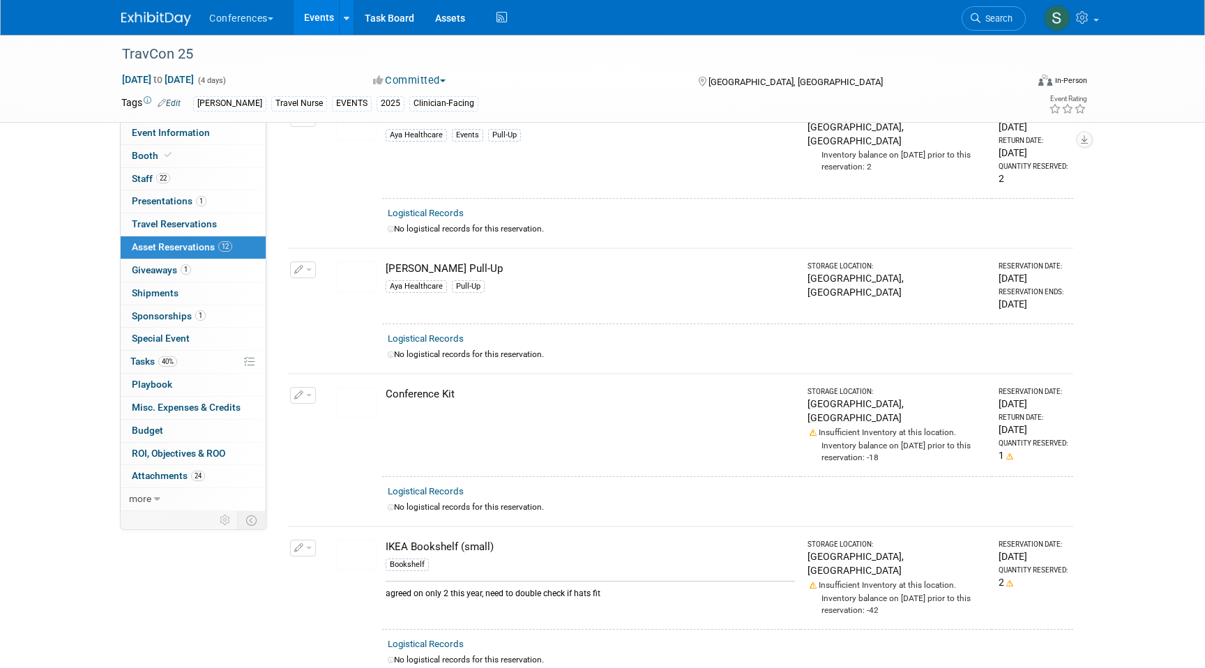
click at [359, 540] on img at bounding box center [356, 555] width 40 height 31
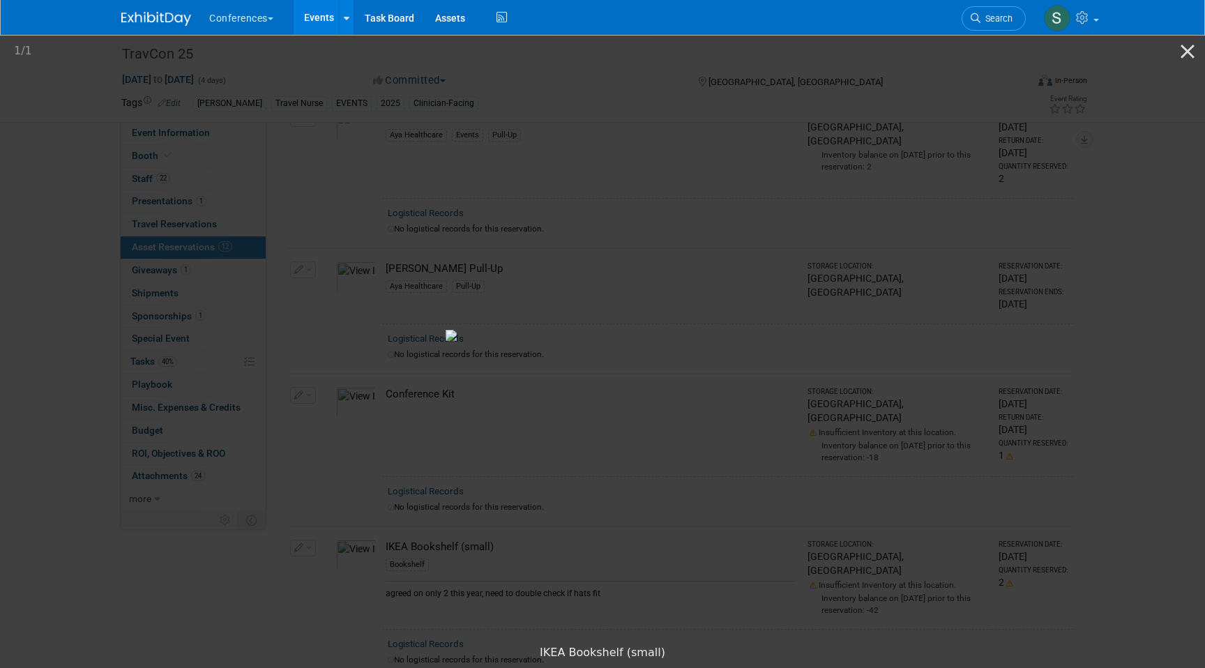
click at [908, 447] on picture at bounding box center [602, 335] width 1205 height 605
click at [680, 68] on picture at bounding box center [602, 335] width 1205 height 605
click at [1190, 56] on button "Close gallery" at bounding box center [1187, 51] width 35 height 33
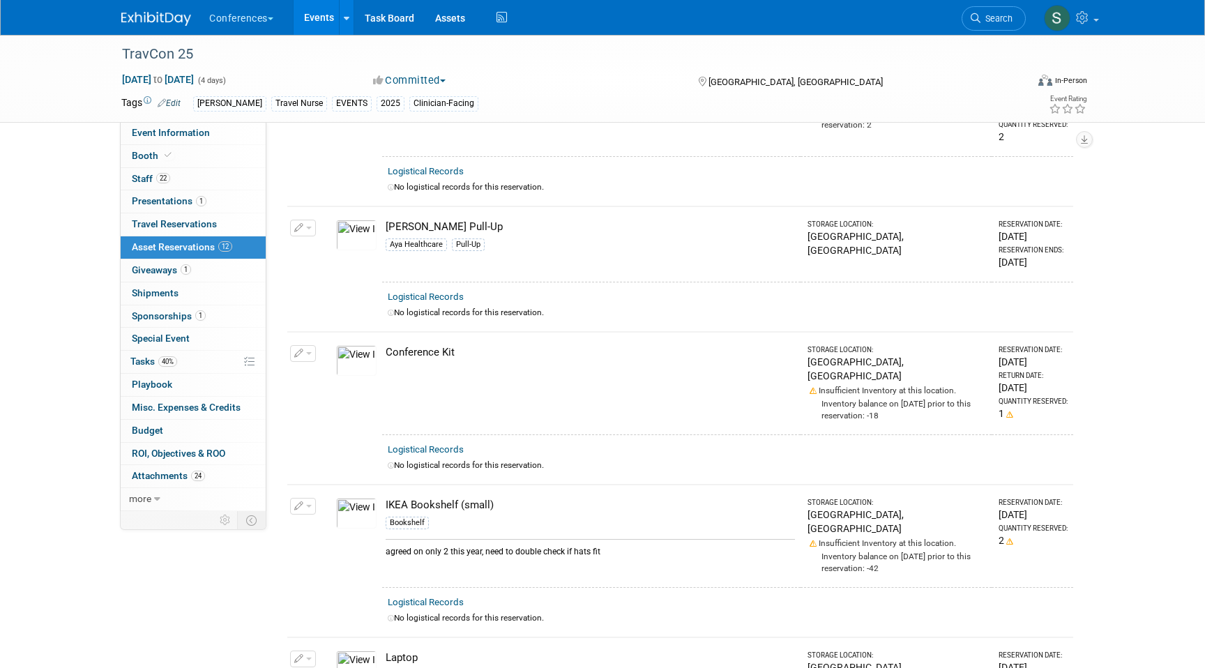
scroll to position [962, 0]
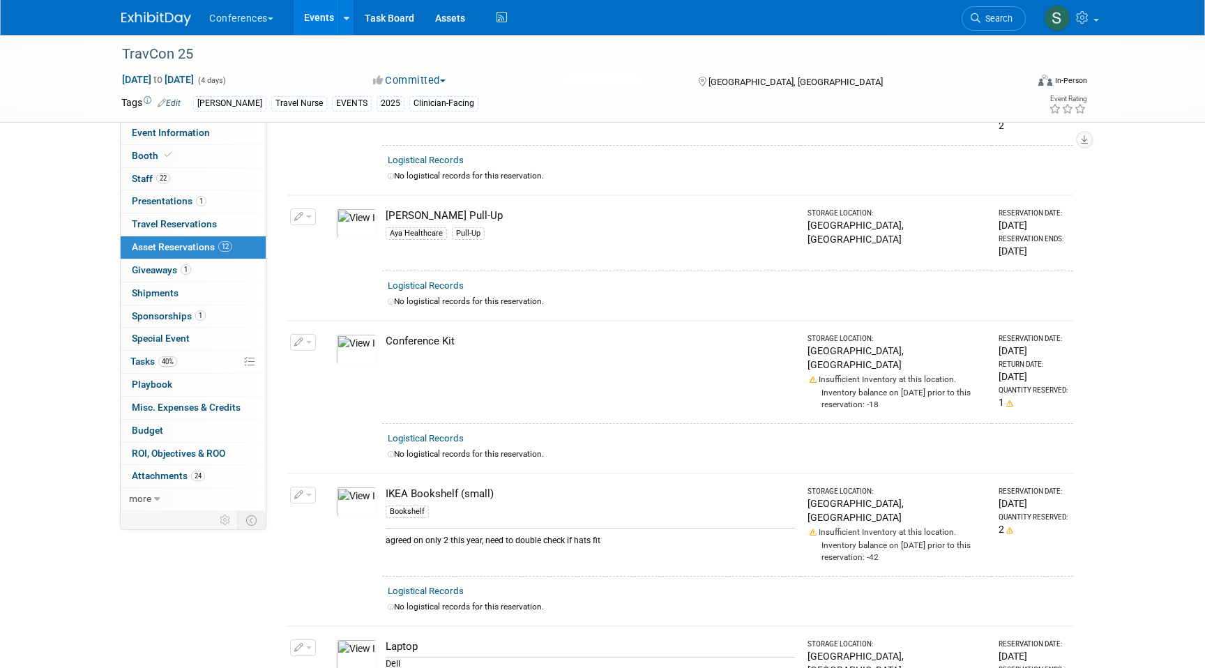
click at [457, 334] on div "Conference Kit" at bounding box center [590, 341] width 409 height 15
click at [992, 20] on span "Search" at bounding box center [996, 18] width 32 height 10
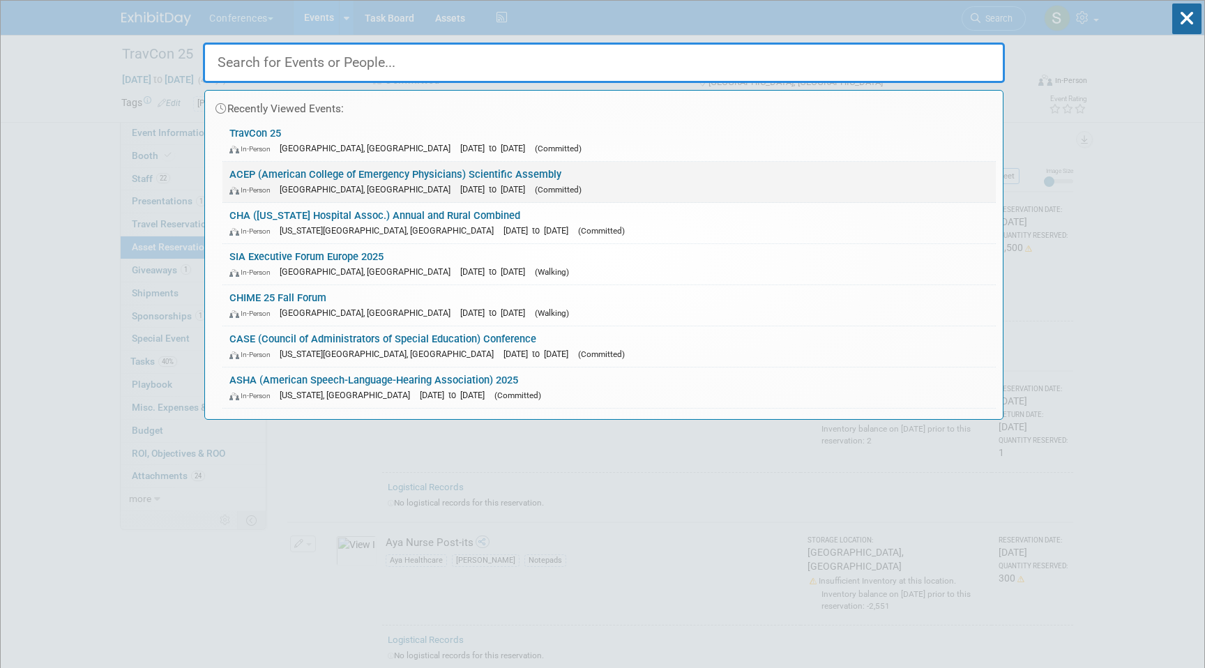
click at [327, 174] on link "ACEP (American College of Emergency Physicians) Scientific Assembly In-Person S…" at bounding box center [608, 182] width 773 height 40
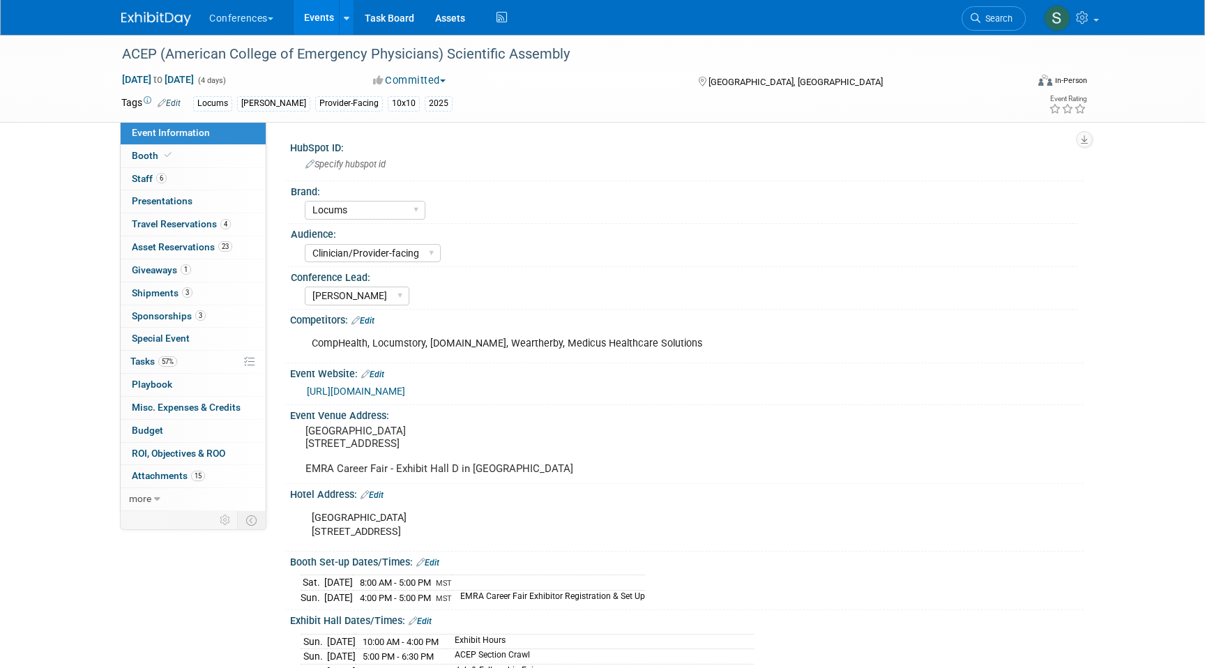
select select "Locums"
select select "Clinician/Provider-facing"
select select "[PERSON_NAME]"
click at [188, 363] on link "57% Tasks 57%" at bounding box center [193, 362] width 145 height 22
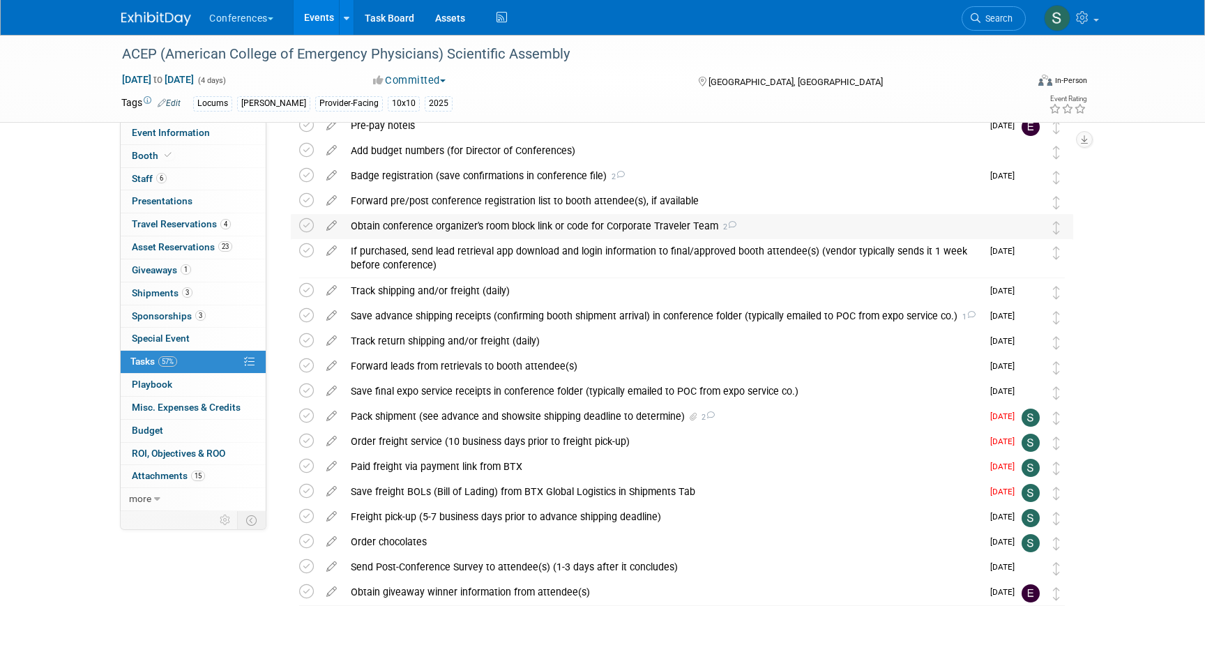
scroll to position [115, 0]
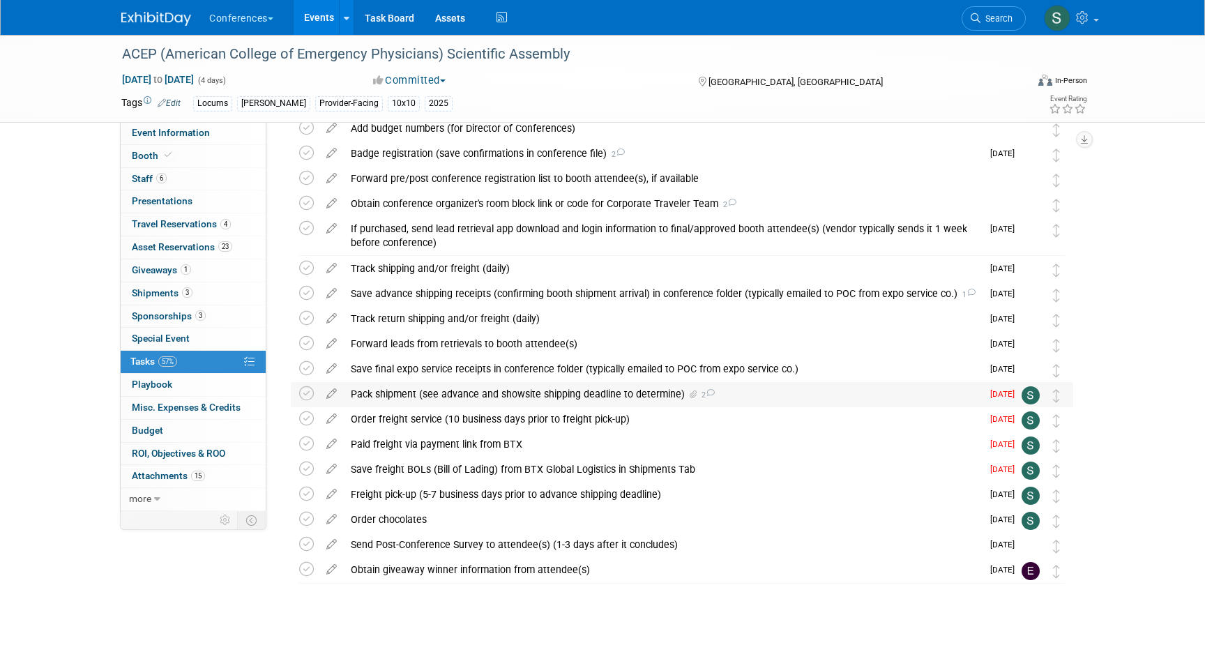
click at [571, 392] on div "Pack shipment (see advance and showsite shipping deadline to determine) 2" at bounding box center [663, 394] width 638 height 24
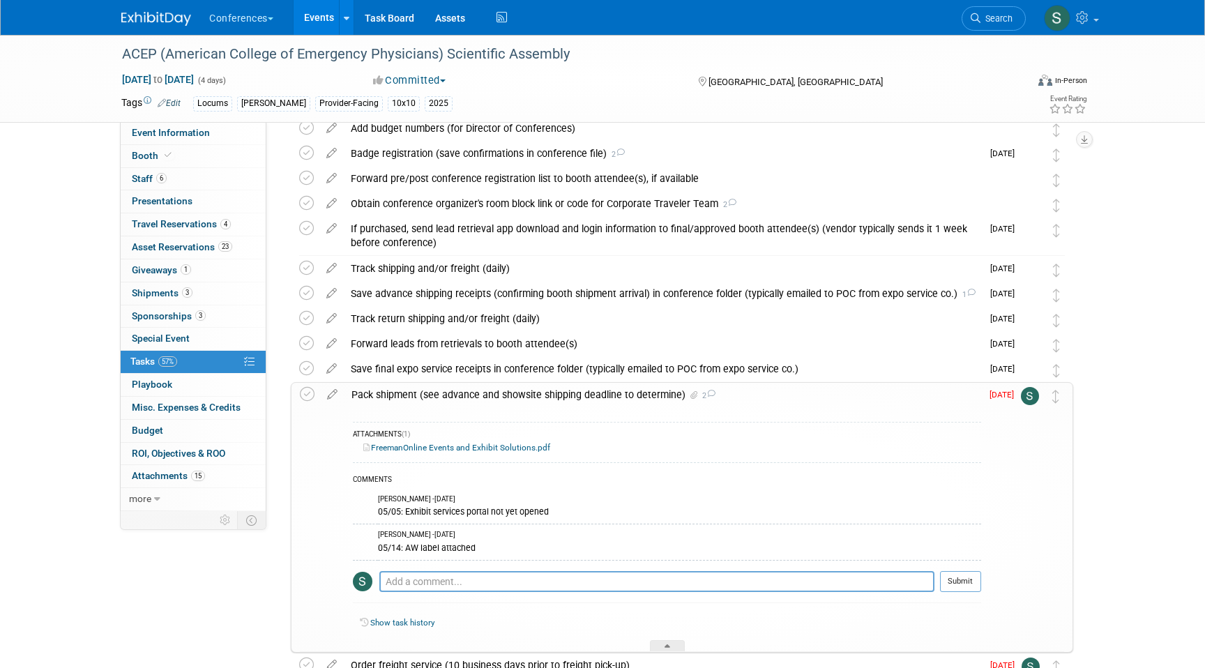
click at [426, 449] on link "FreemanOnline Events and Exhibit Solutions.pdf" at bounding box center [456, 448] width 187 height 10
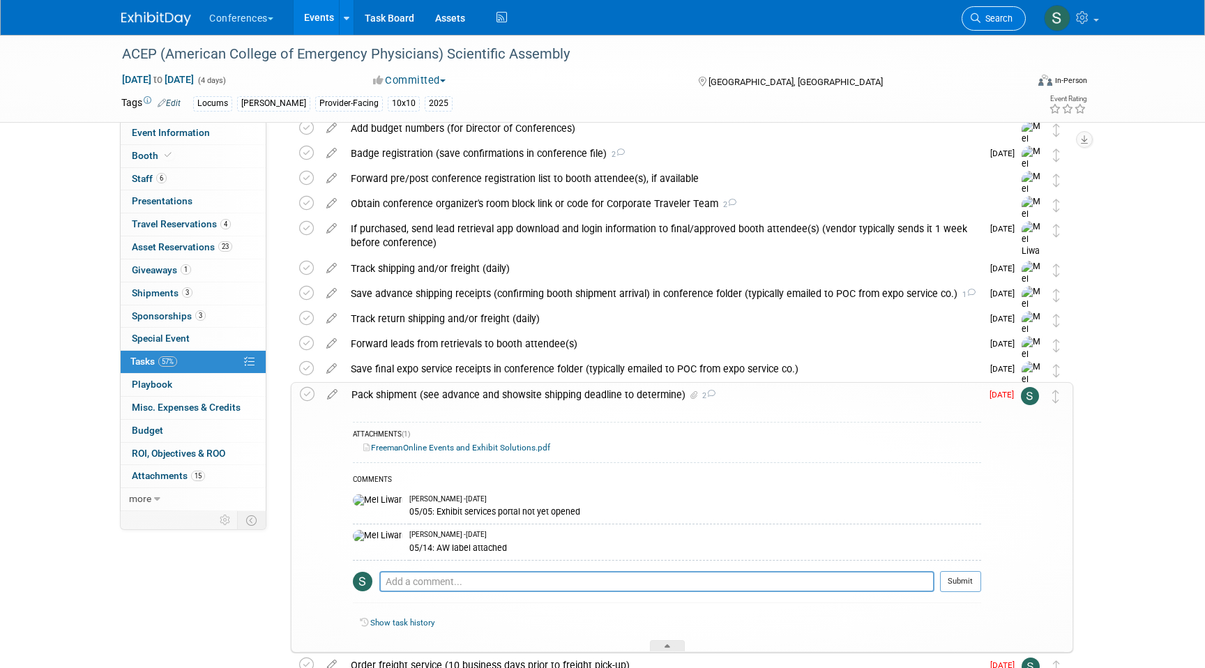
click at [999, 19] on span "Search" at bounding box center [996, 18] width 32 height 10
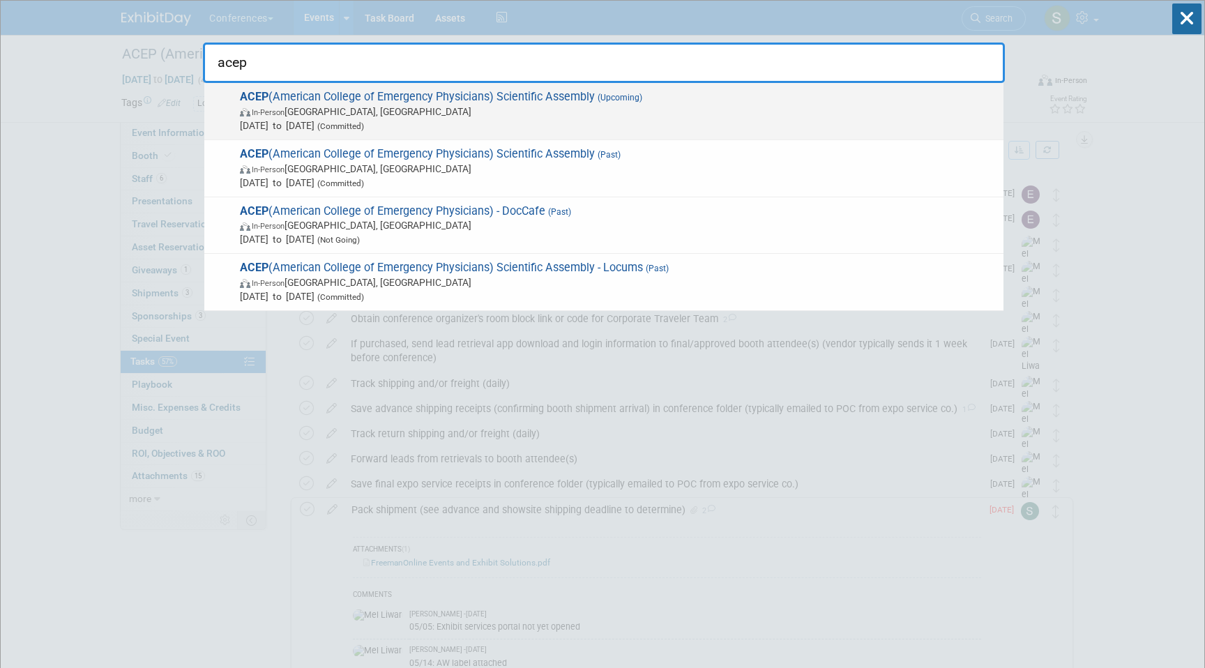
type input "acep"
click at [543, 126] on span "Sep 6, 2025 to Sep 9, 2025 (Committed)" at bounding box center [618, 126] width 757 height 14
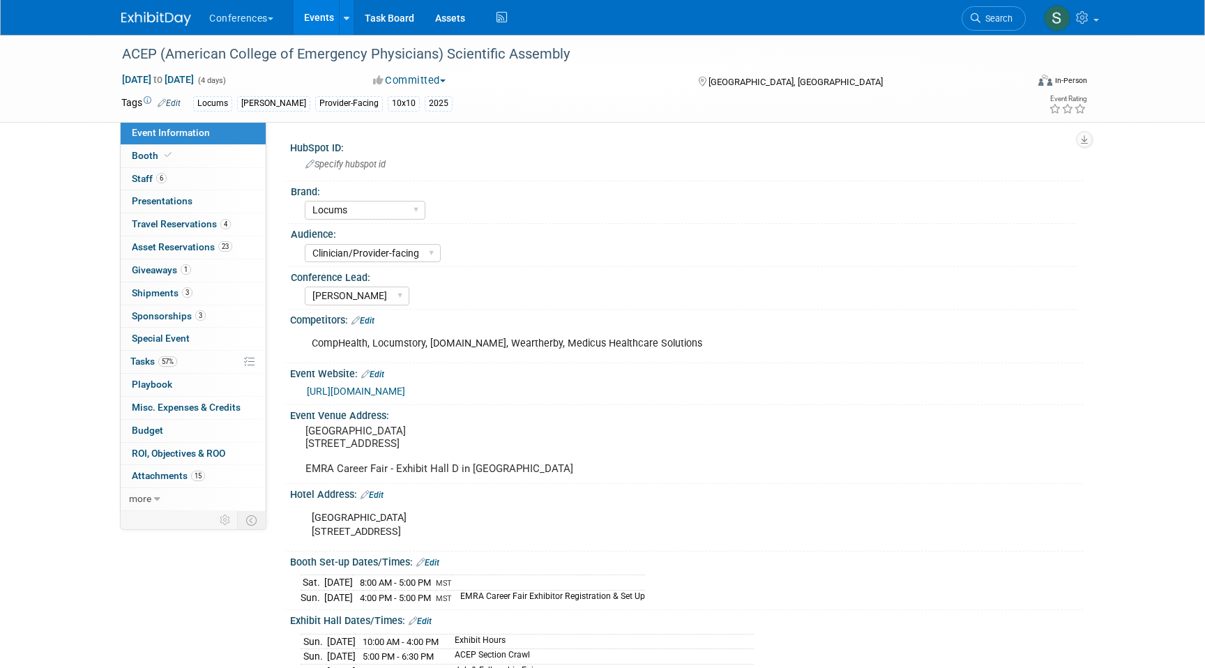
select select "Locums"
select select "Clinician/Provider-facing"
select select "[PERSON_NAME]"
click at [165, 155] on icon at bounding box center [168, 155] width 7 height 8
select select "10'x10'"
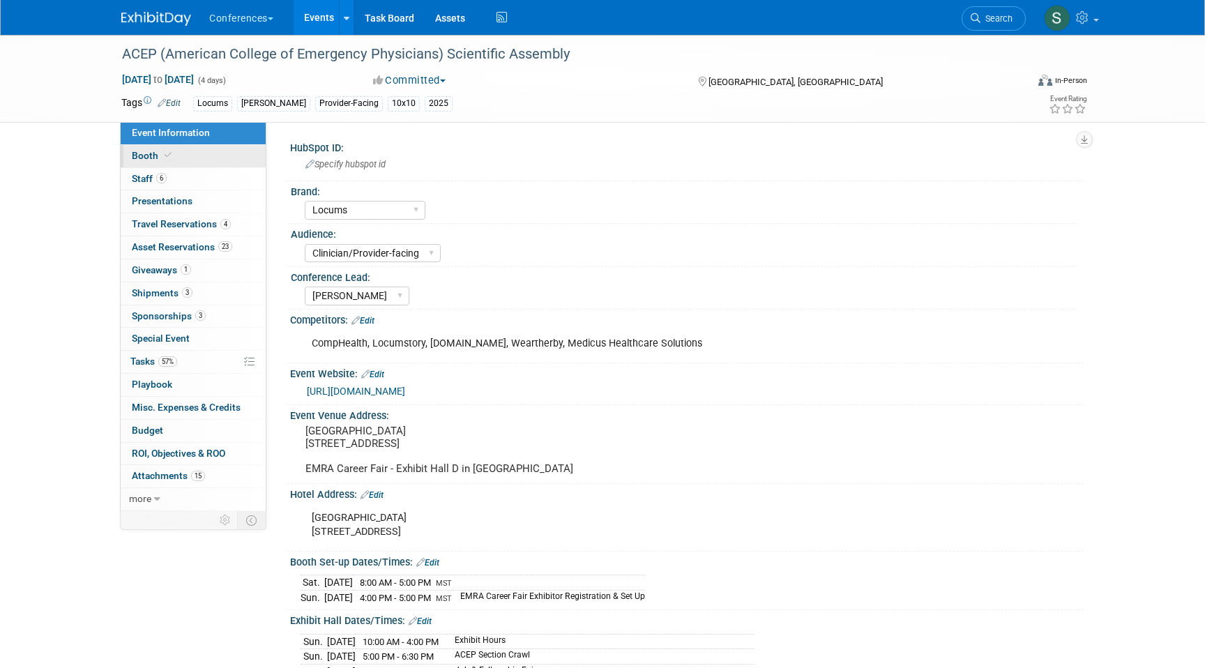
select select "Yes"
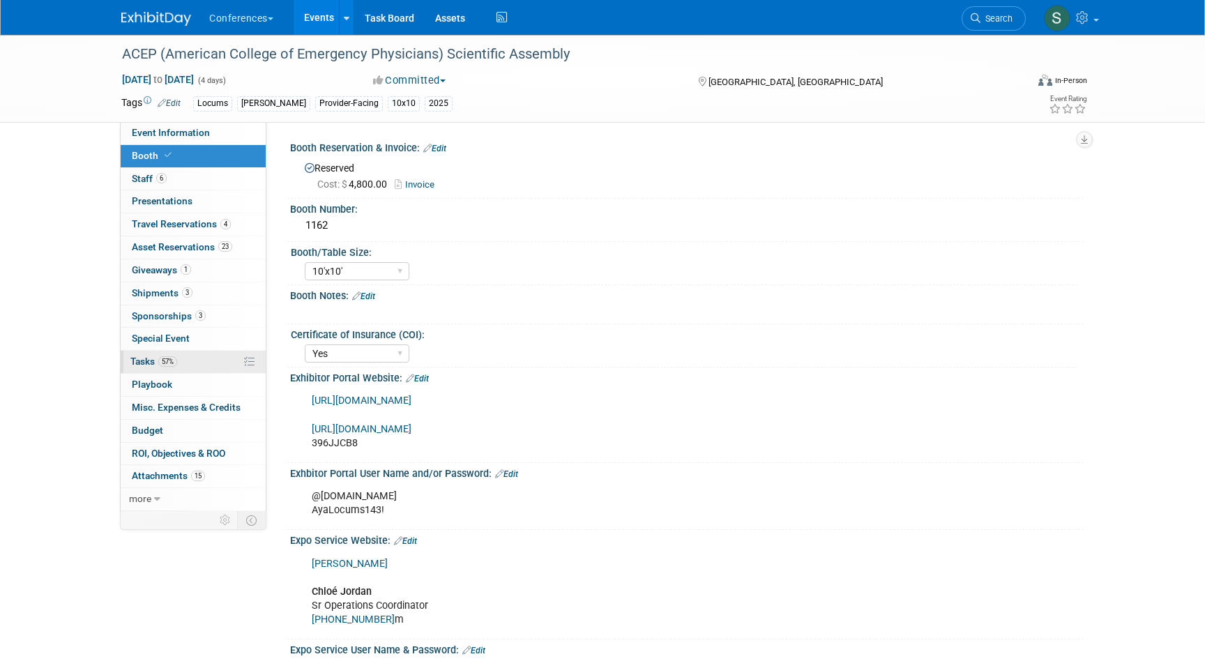
click at [178, 356] on link "57% Tasks 57%" at bounding box center [193, 362] width 145 height 22
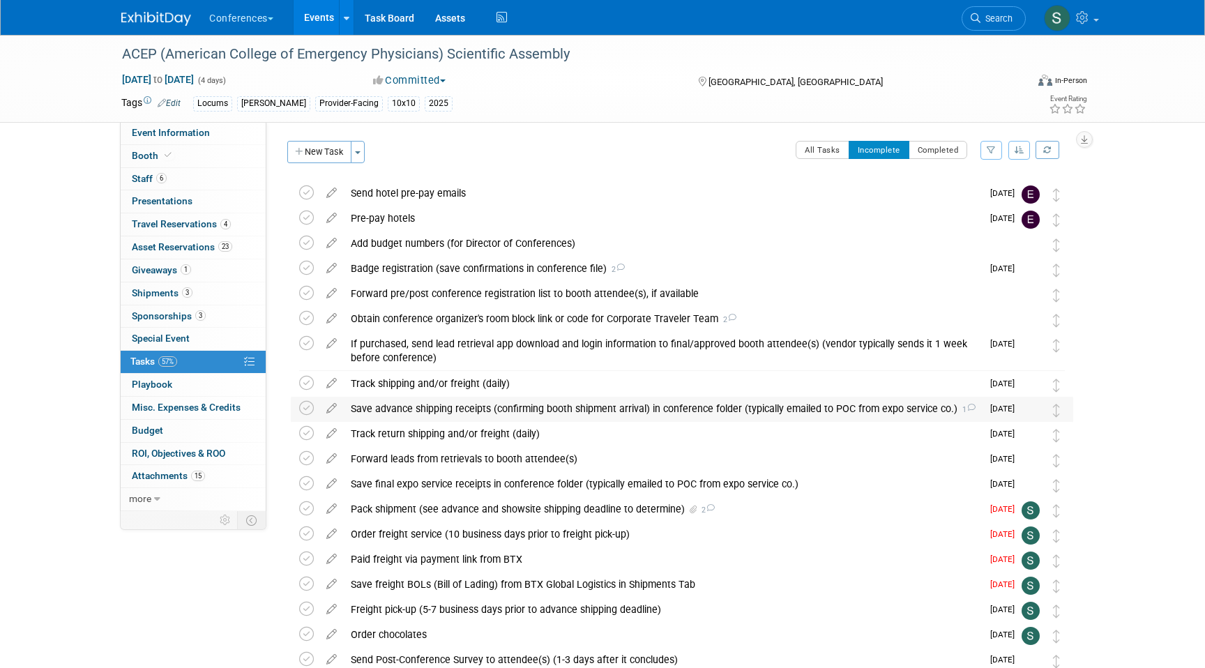
scroll to position [115, 0]
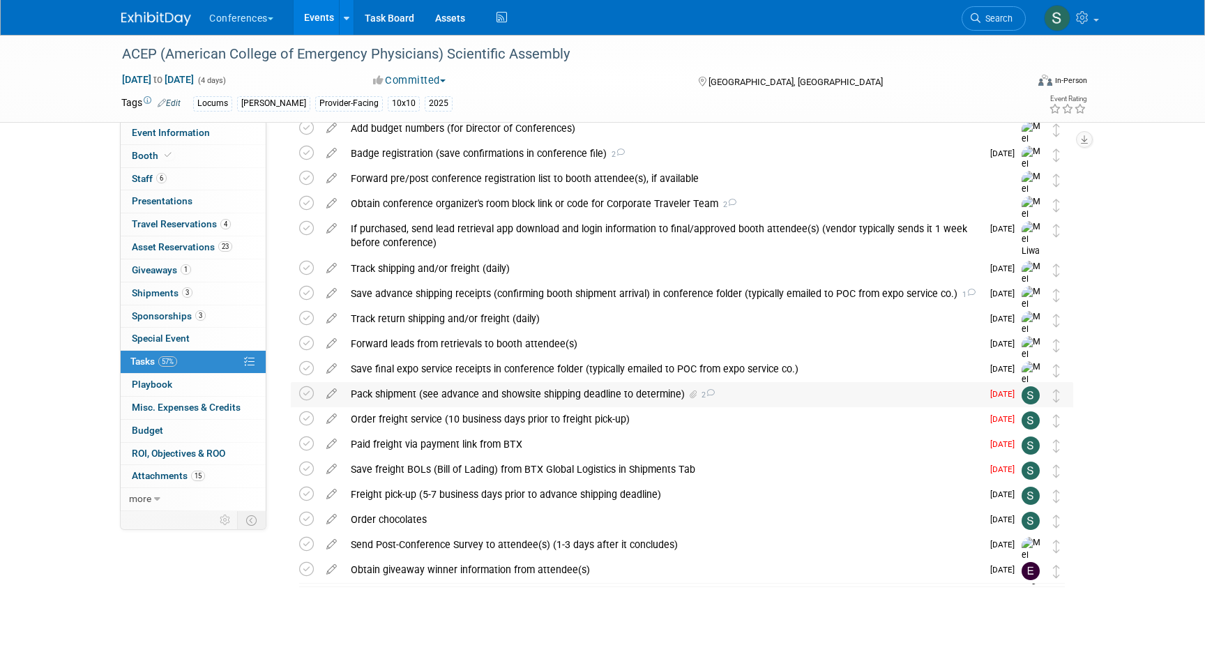
click at [505, 395] on div "Pack shipment (see advance and showsite shipping deadline to determine) 2" at bounding box center [663, 394] width 638 height 24
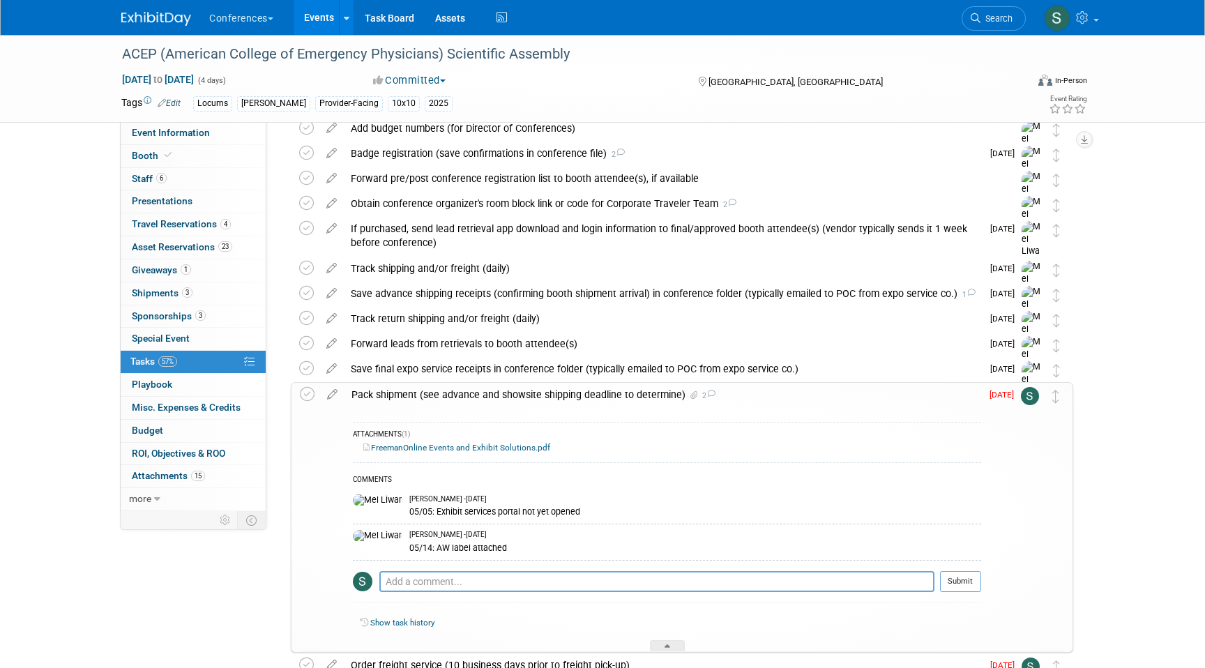
click at [498, 393] on div "Pack shipment (see advance and showsite shipping deadline to determine) 2" at bounding box center [662, 395] width 637 height 24
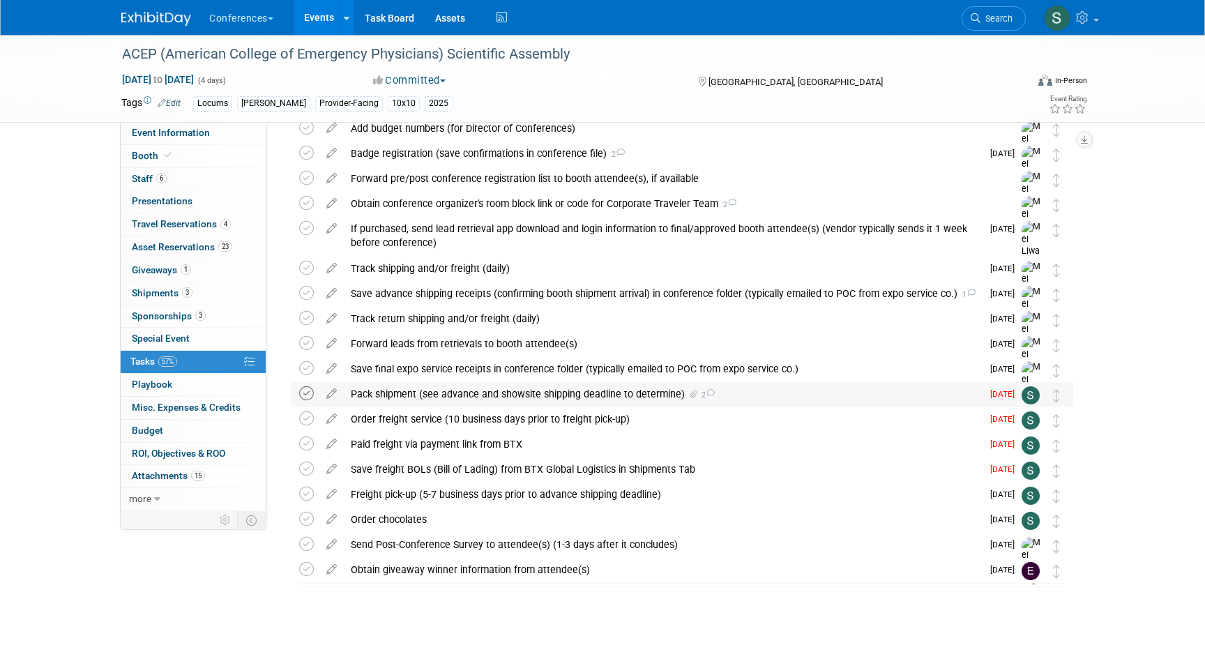
click at [305, 393] on icon at bounding box center [306, 393] width 15 height 15
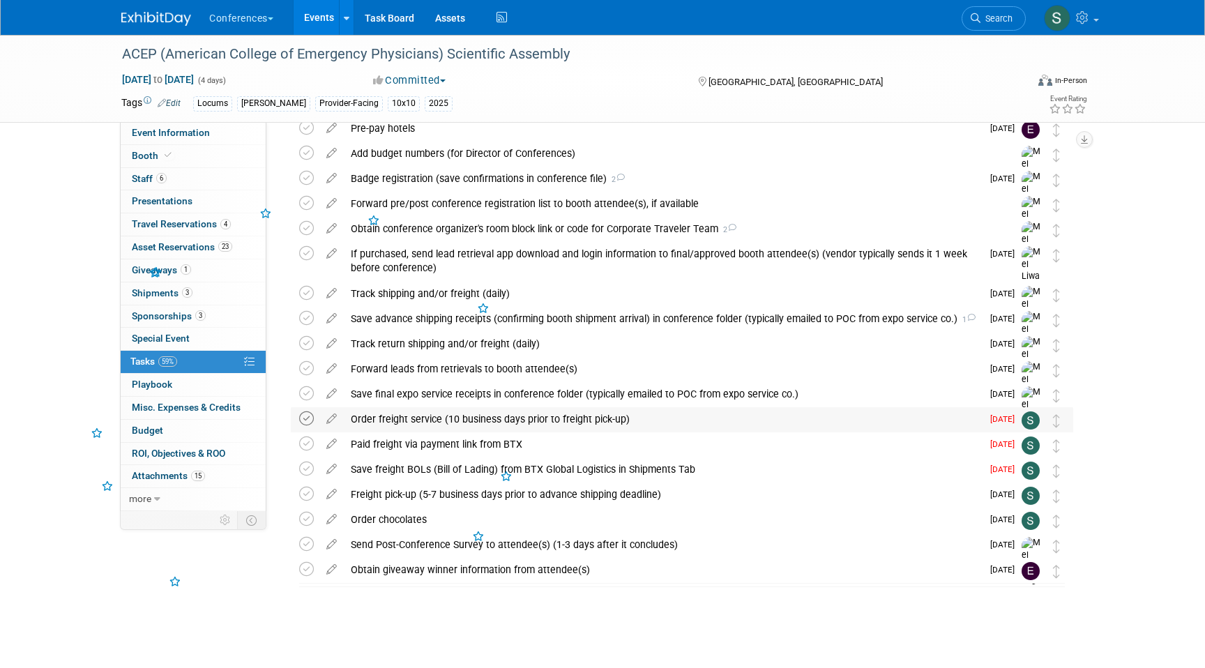
click at [306, 413] on icon at bounding box center [306, 418] width 15 height 15
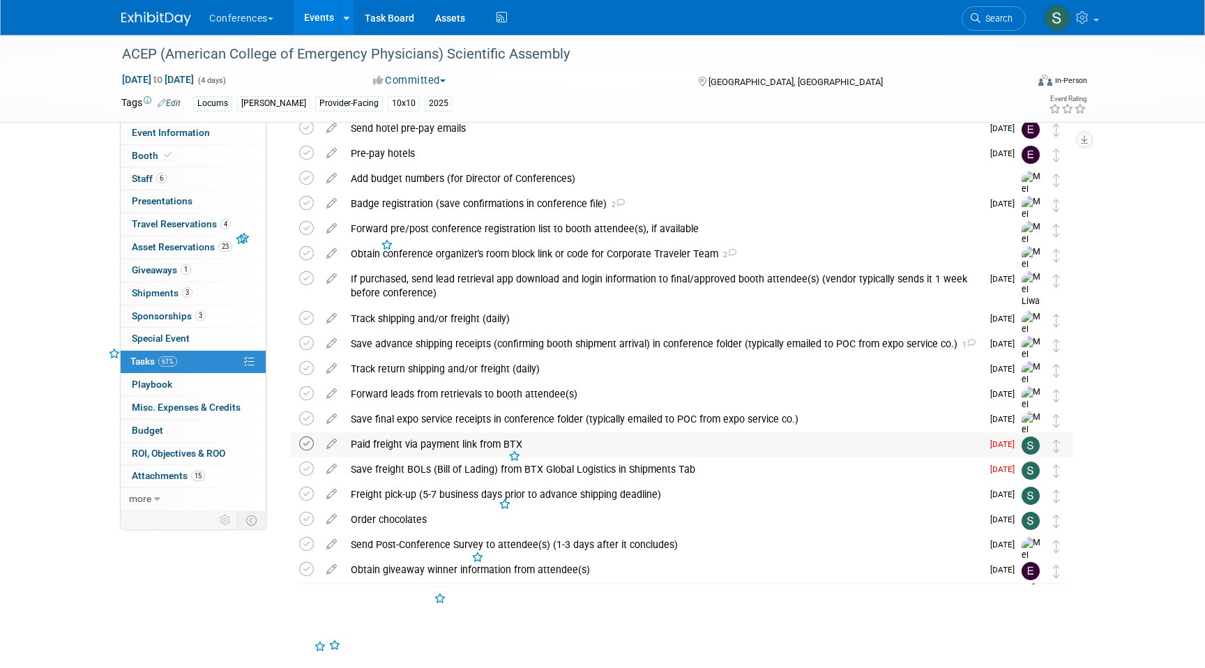
click at [304, 444] on icon at bounding box center [306, 444] width 15 height 15
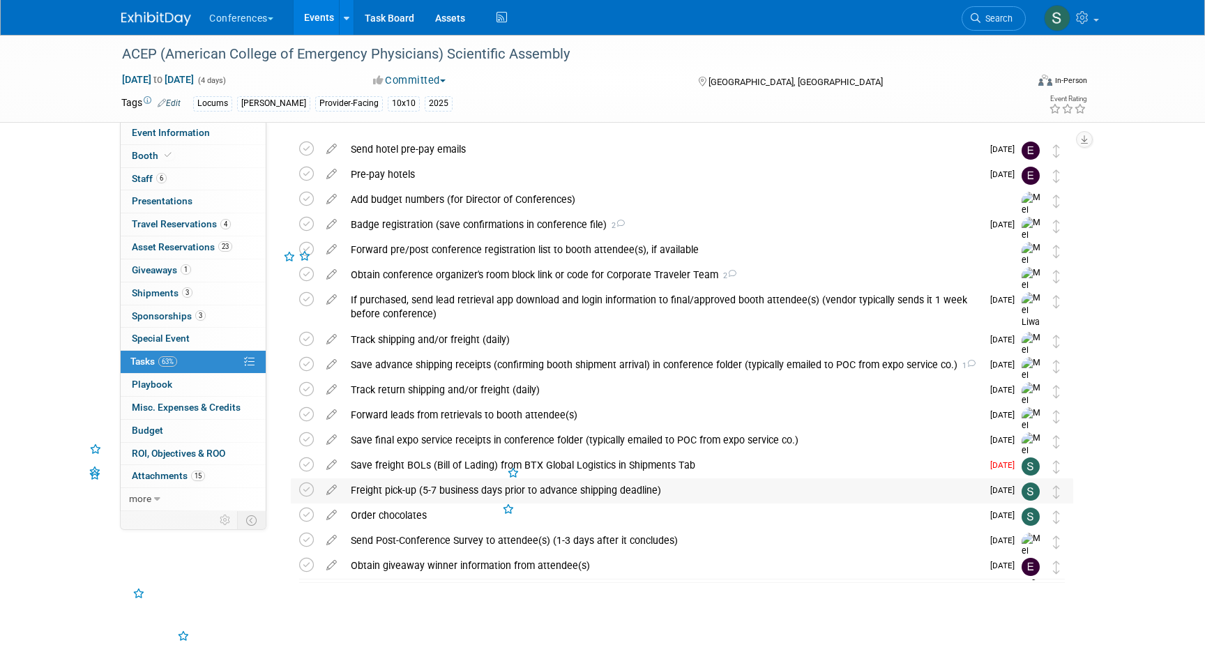
scroll to position [40, 0]
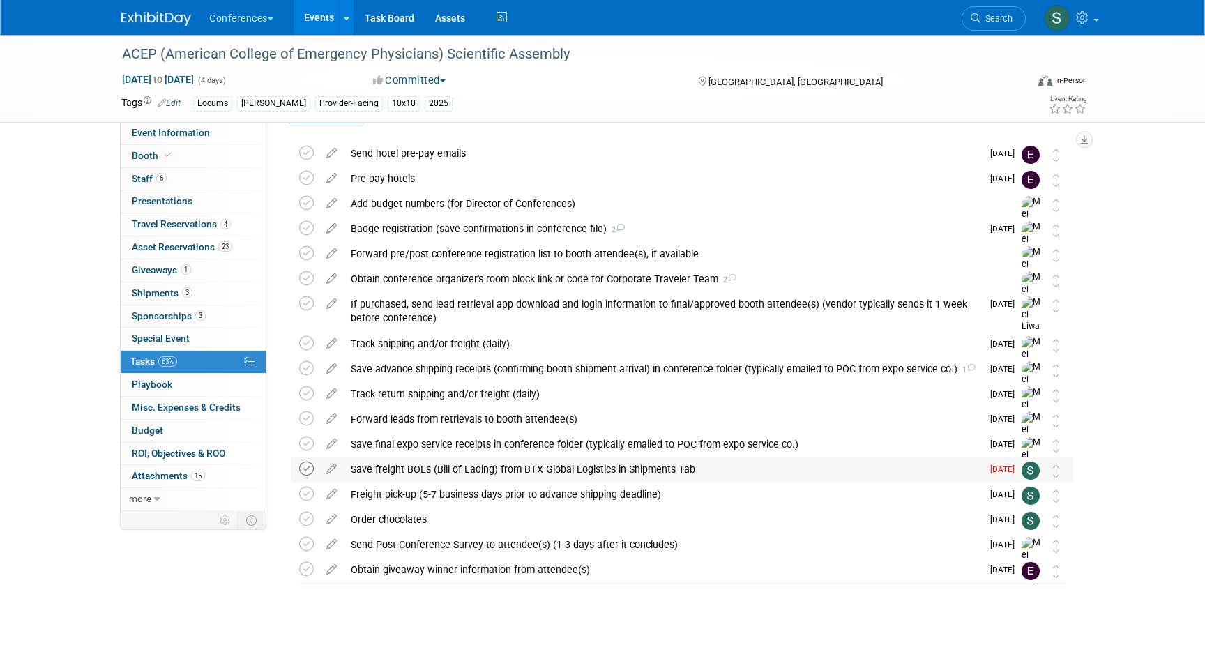
click at [302, 472] on icon at bounding box center [306, 469] width 15 height 15
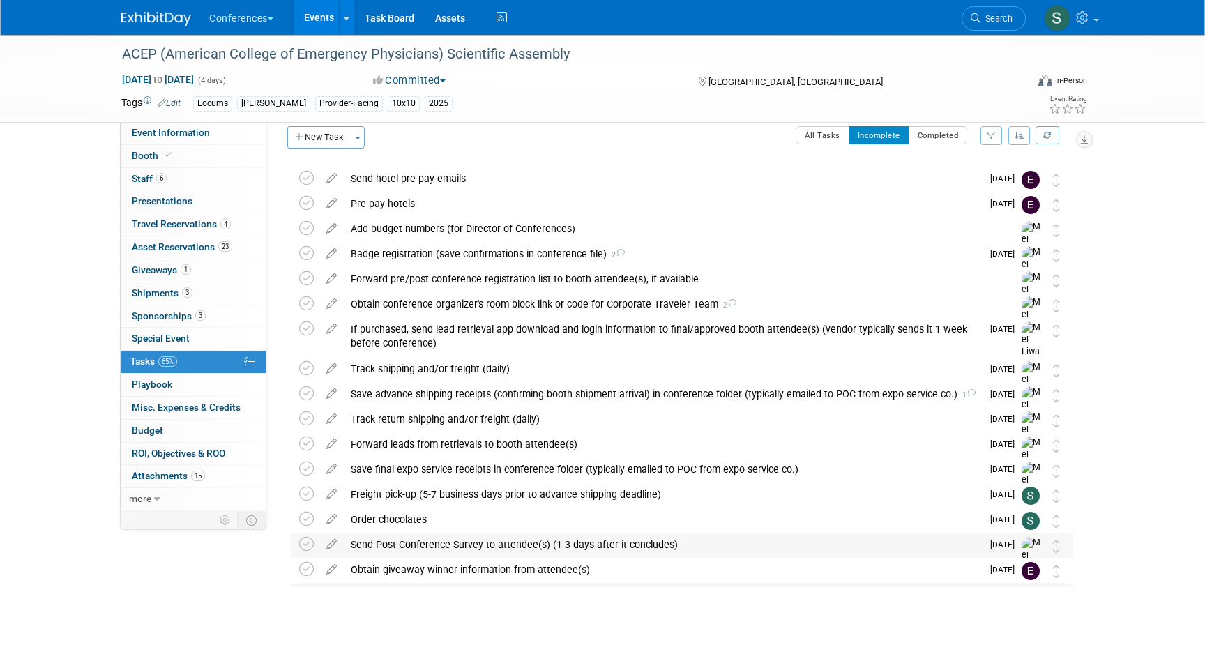
scroll to position [0, 0]
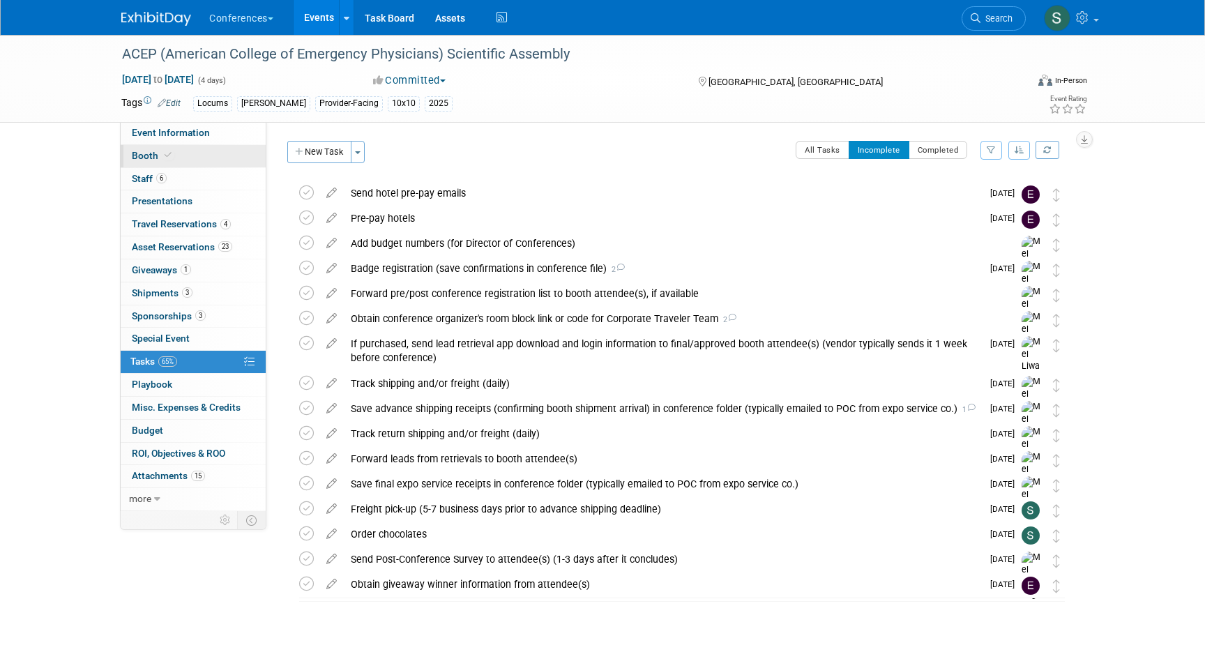
click at [154, 151] on span "Booth" at bounding box center [153, 155] width 43 height 11
select select "10'x10'"
select select "Yes"
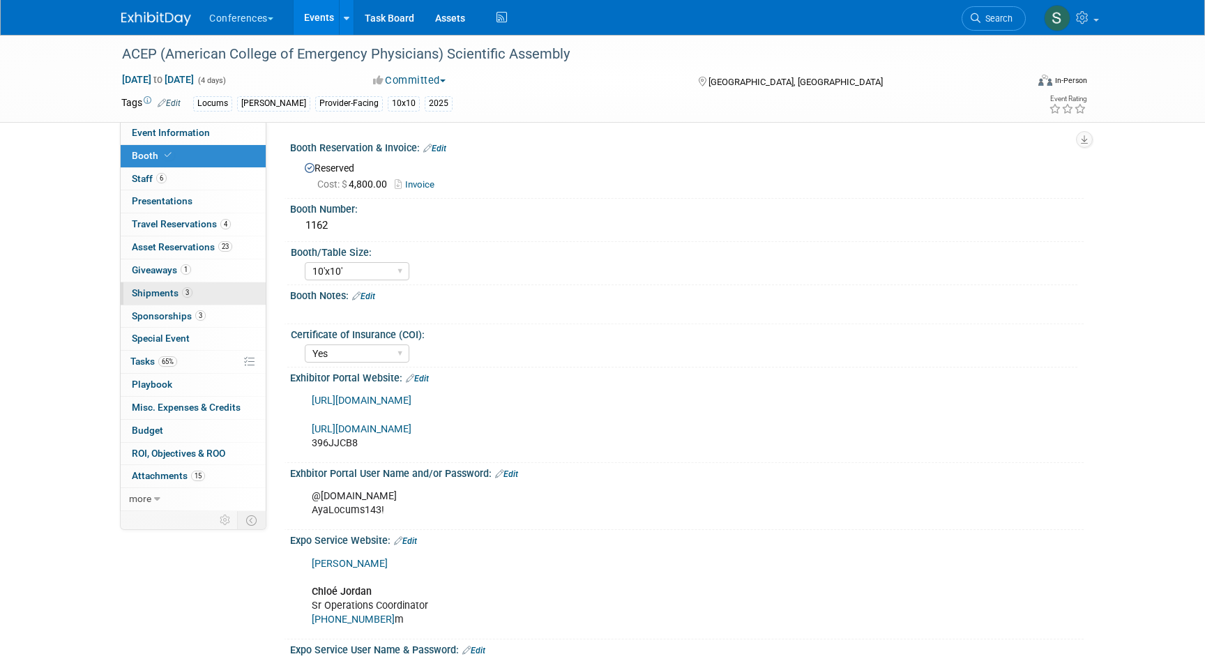
click at [167, 297] on span "Shipments 3" at bounding box center [162, 292] width 61 height 11
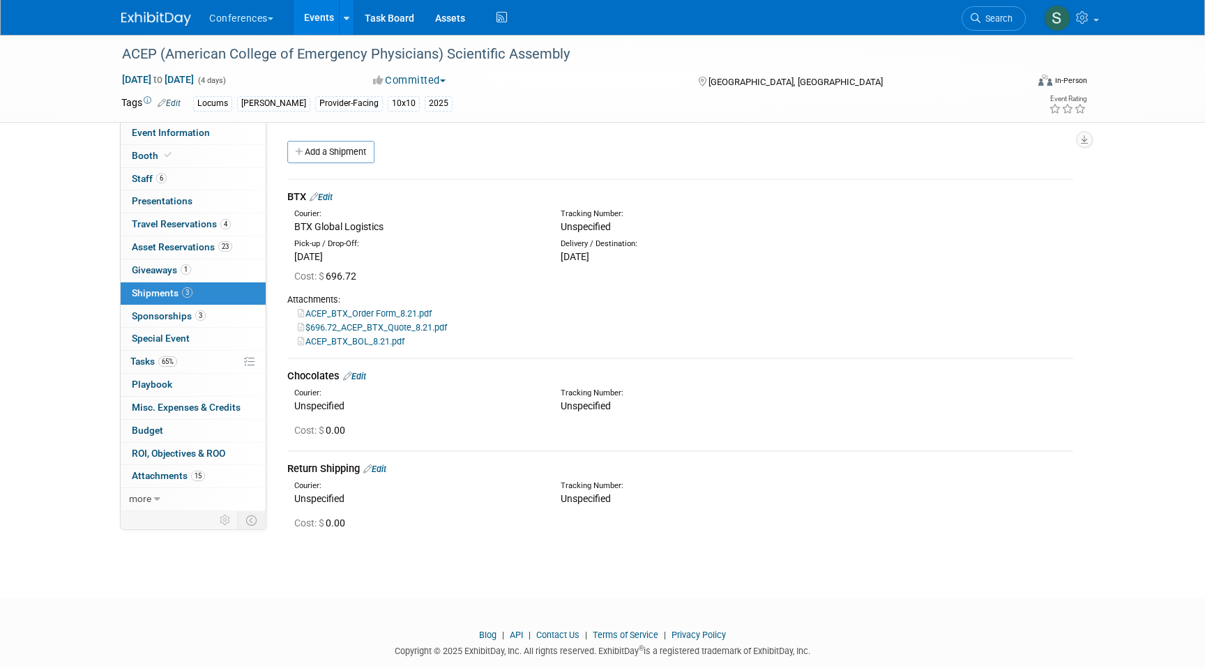
click at [333, 193] on link "Edit" at bounding box center [321, 197] width 23 height 10
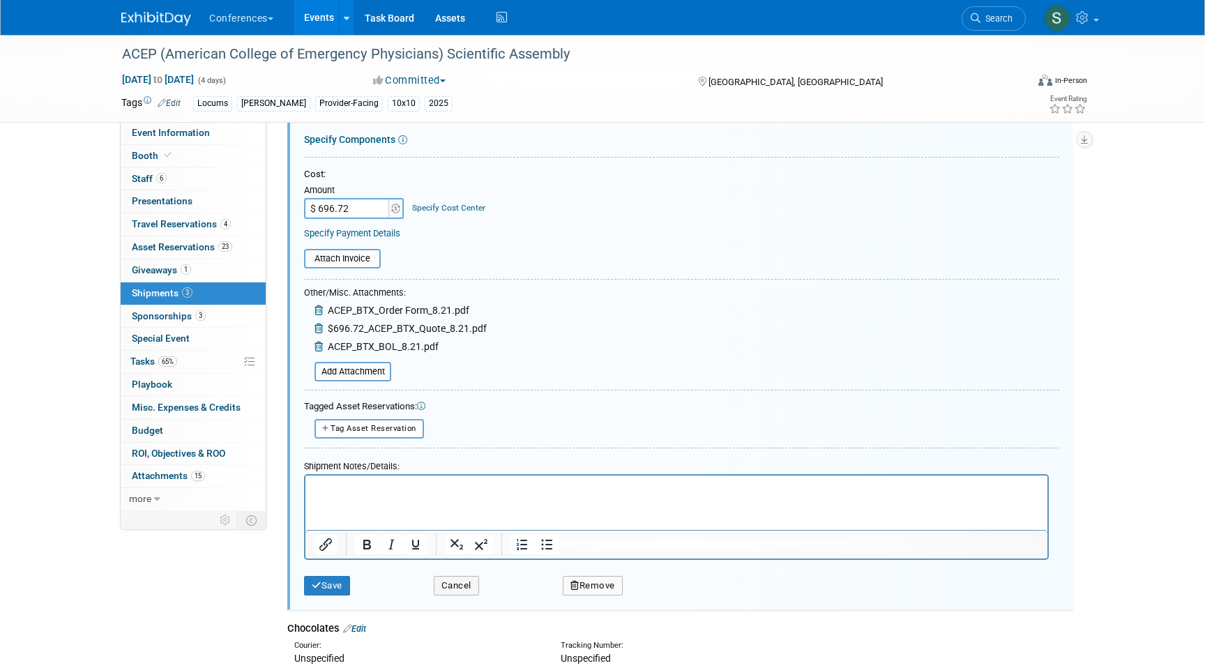
scroll to position [245, 0]
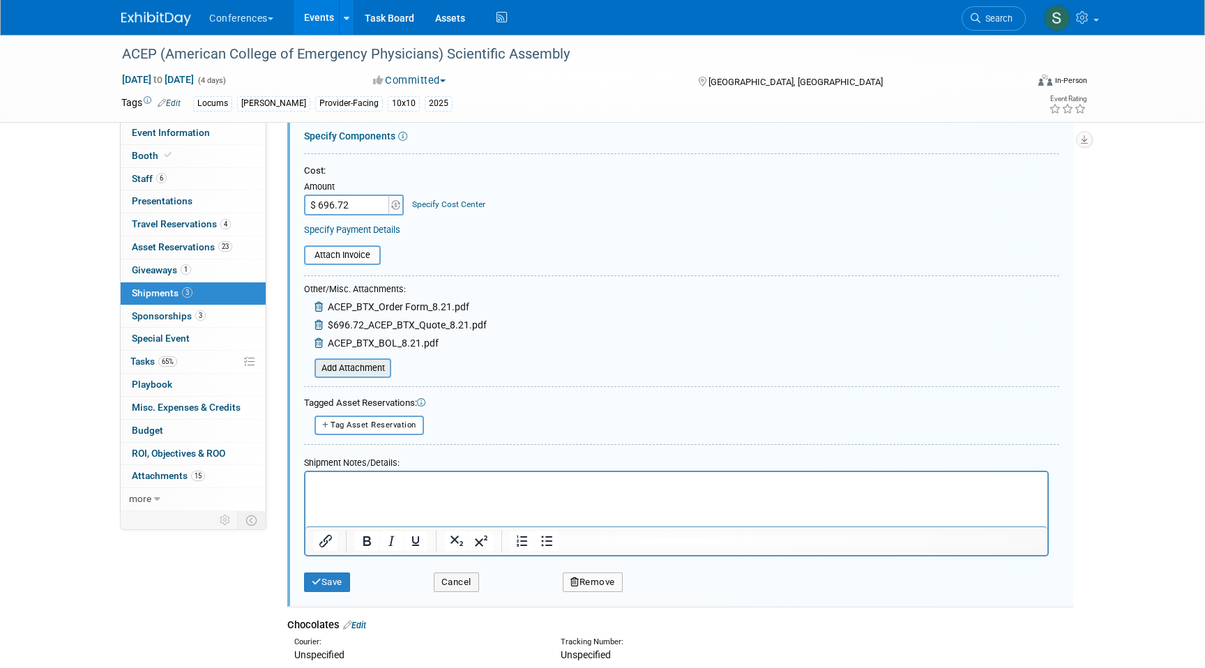
click at [358, 370] on input "file" at bounding box center [307, 368] width 166 height 17
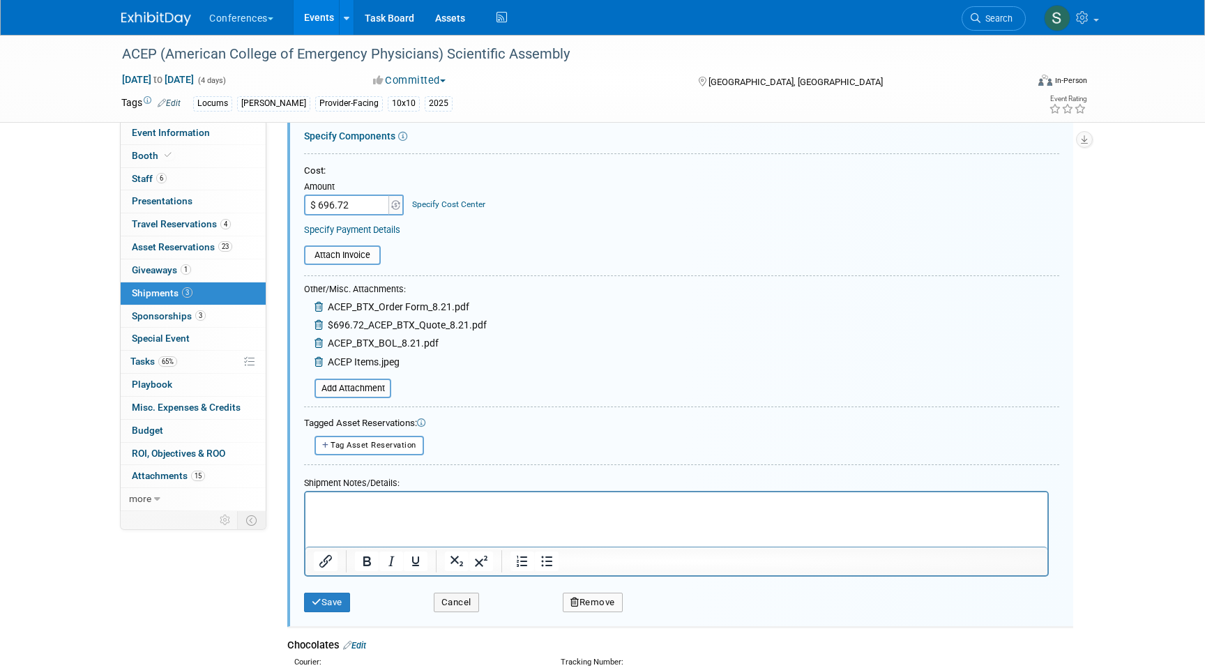
click at [337, 499] on p "Rich Text Area. Press ALT-0 for help." at bounding box center [677, 504] width 726 height 14
click at [316, 598] on icon "submit" at bounding box center [317, 602] width 10 height 9
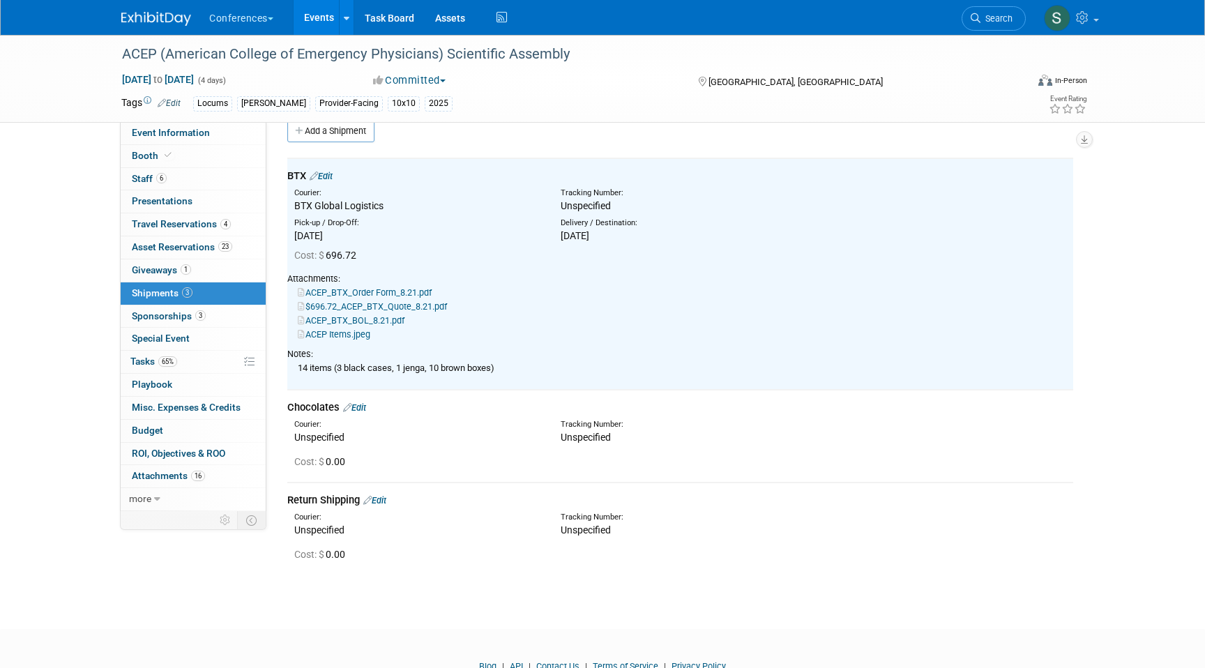
scroll to position [0, 0]
